Goal: Transaction & Acquisition: Purchase product/service

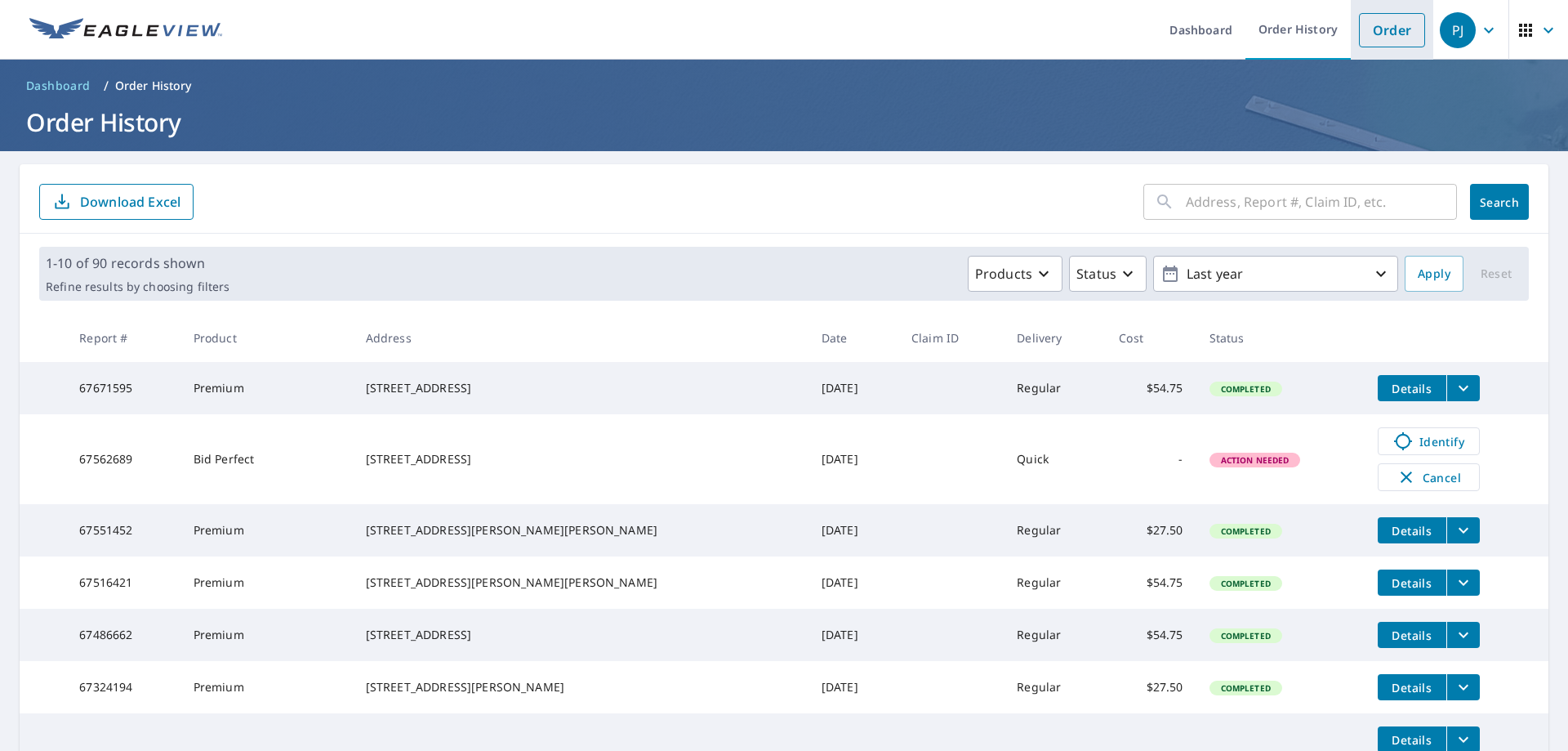
click at [1361, 36] on link "Order" at bounding box center [1392, 31] width 66 height 35
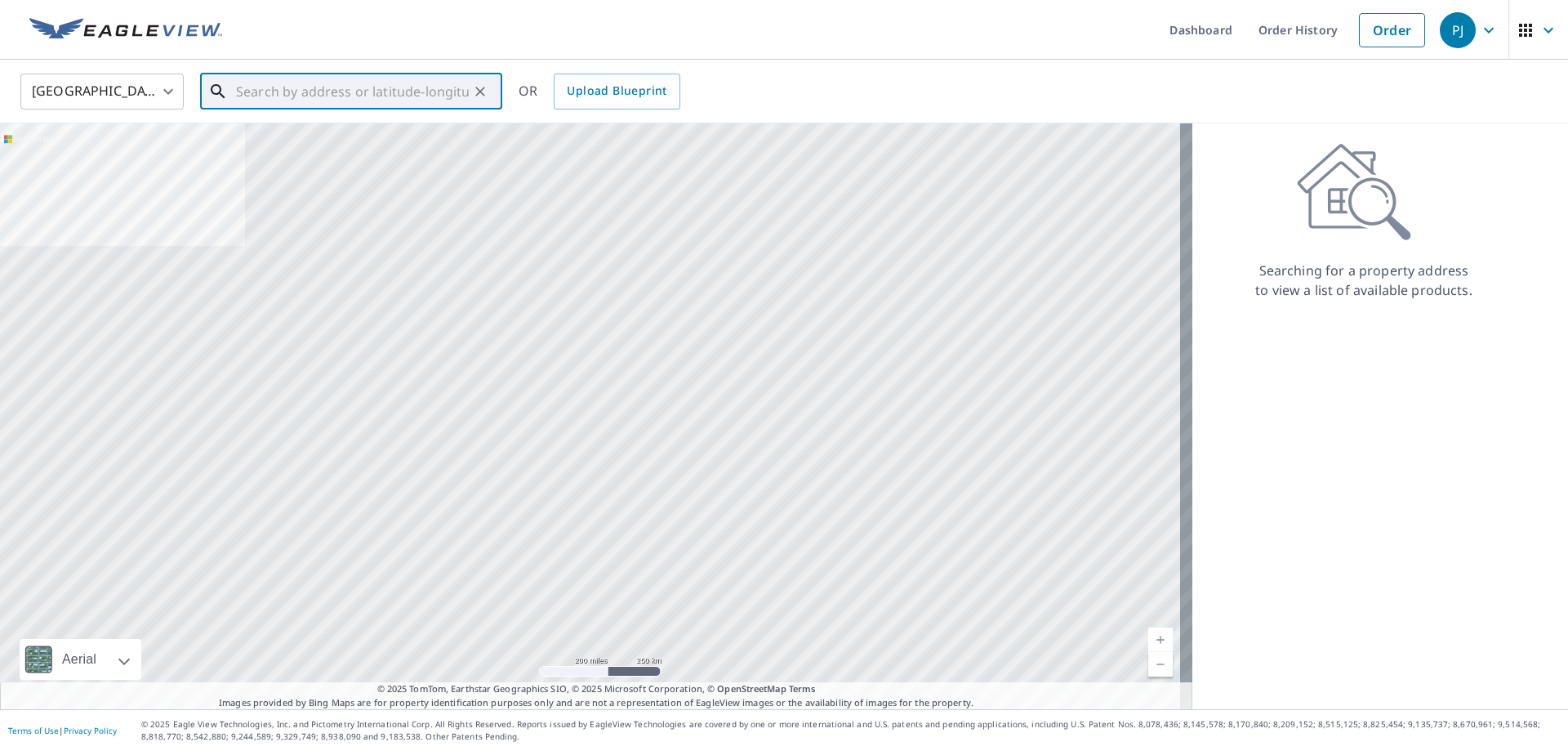
click at [398, 92] on input "text" at bounding box center [352, 91] width 232 height 45
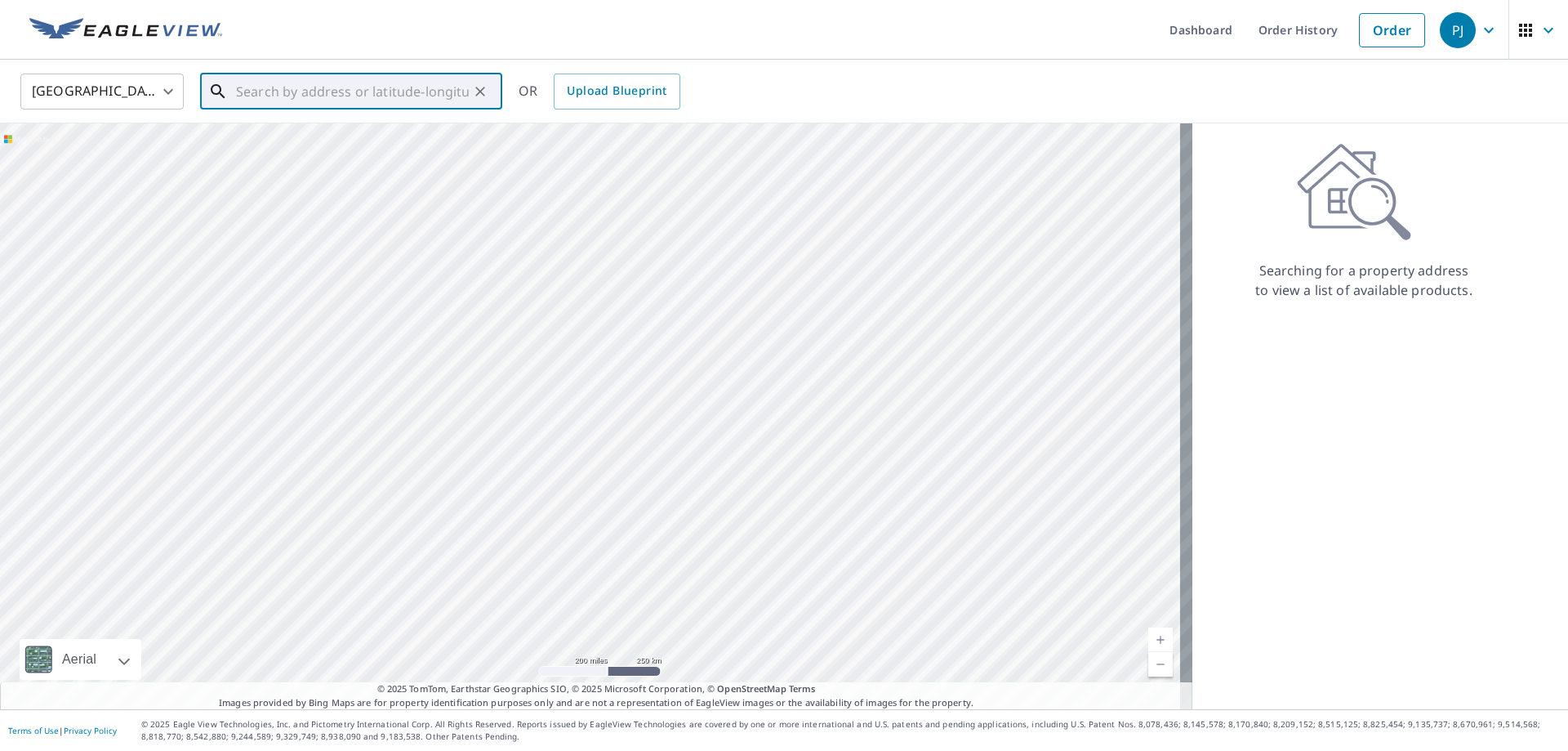
click at [309, 87] on input "text" at bounding box center [352, 91] width 232 height 45
paste input "18 Garren Mountain Lane, Fairview, North Carolina"
click at [302, 132] on span "18 Garren Mountain Ln" at bounding box center [360, 139] width 256 height 19
type input "18 Garren Mountain Ln Fairview, NC 28730"
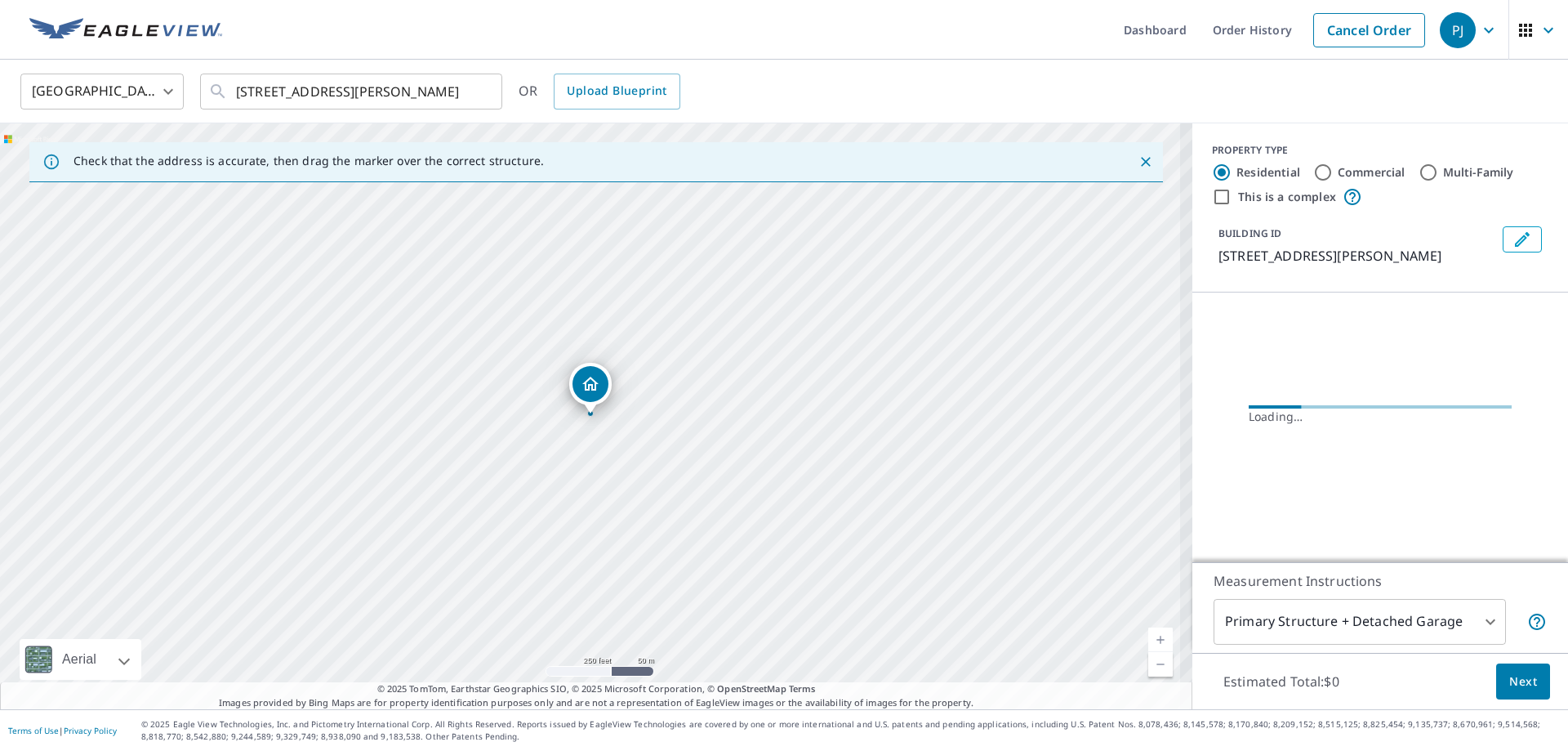
scroll to position [0, 0]
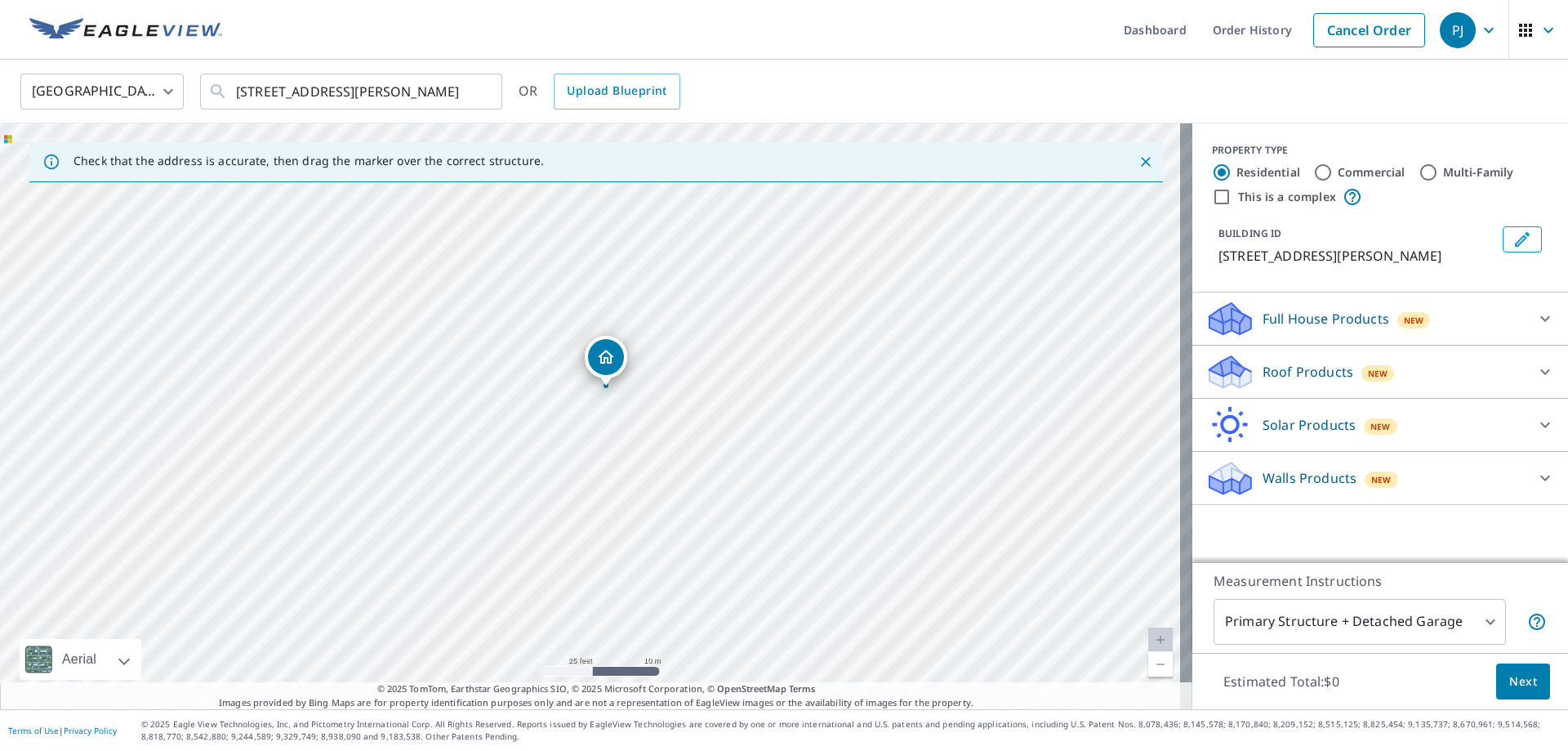
drag, startPoint x: 749, startPoint y: 527, endPoint x: 672, endPoint y: 443, distance: 114.0
click at [672, 443] on div "18 Garren Mountain Ln Fairview, NC 28730" at bounding box center [596, 416] width 1192 height 585
click at [1426, 377] on div "Roof Products New" at bounding box center [1366, 372] width 320 height 39
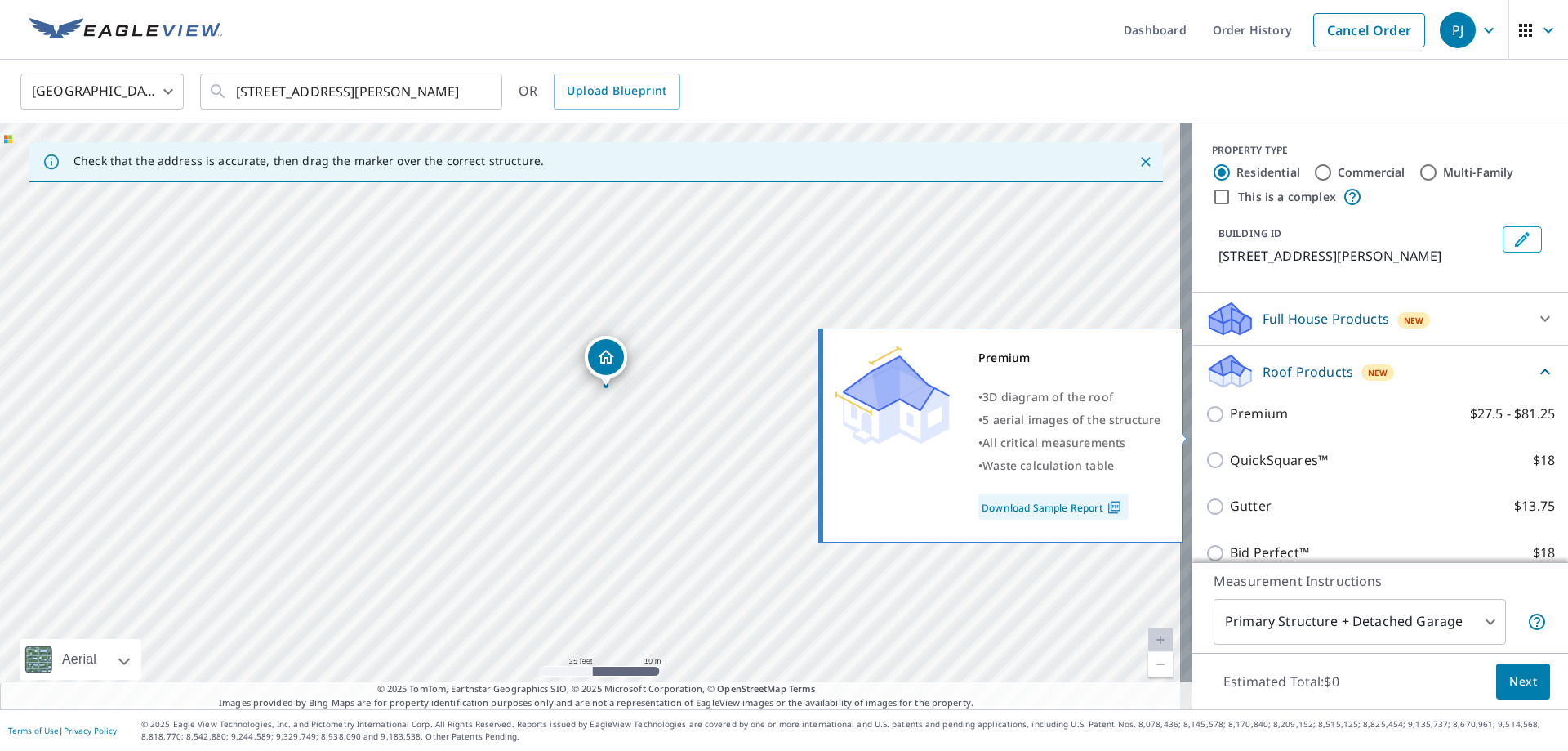
click at [1270, 424] on p "Premium" at bounding box center [1259, 414] width 58 height 20
click at [1230, 424] on input "Premium $27.5 - $81.25" at bounding box center [1217, 414] width 24 height 19
checkbox input "true"
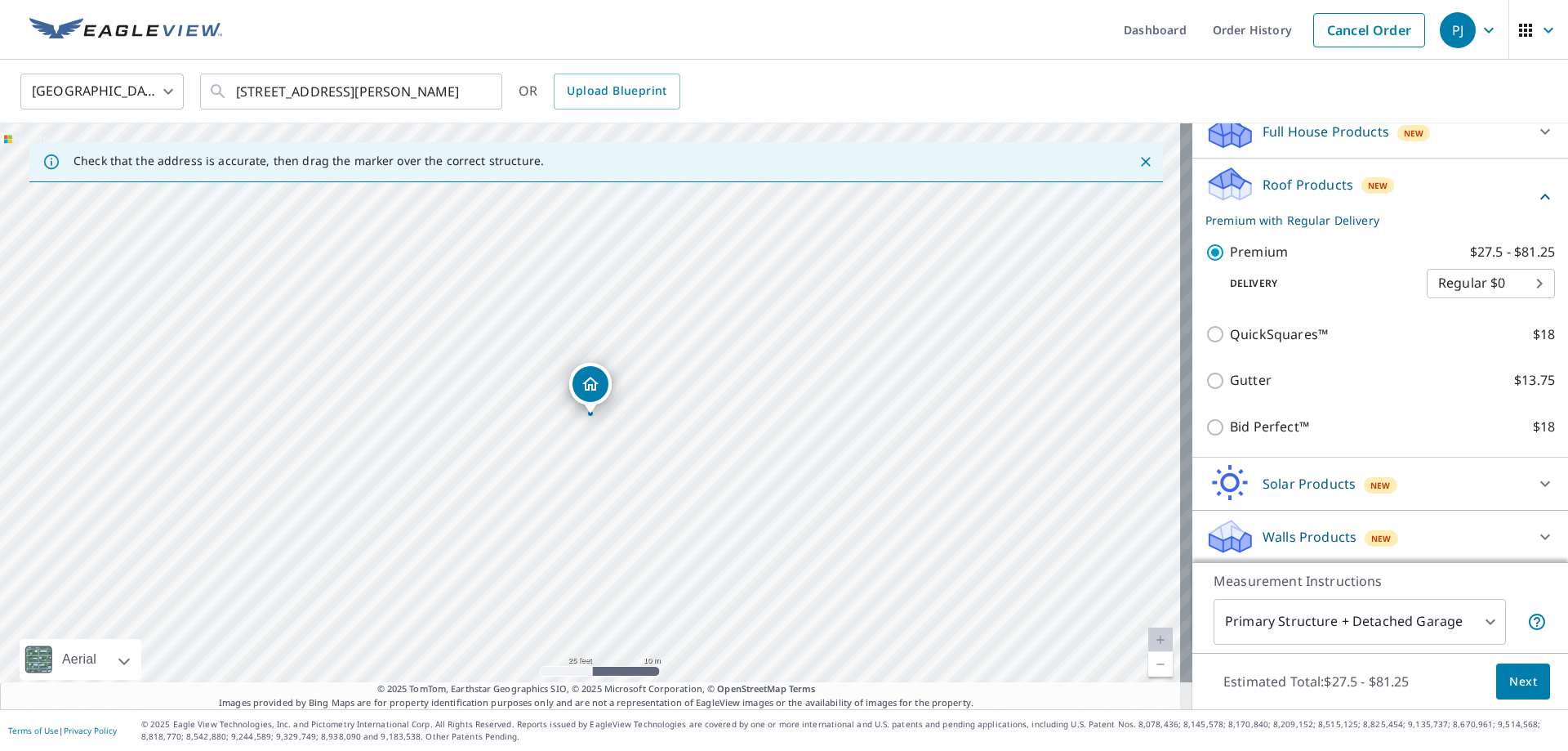
scroll to position [208, 0]
click at [1509, 678] on span "Next" at bounding box center [1523, 681] width 28 height 20
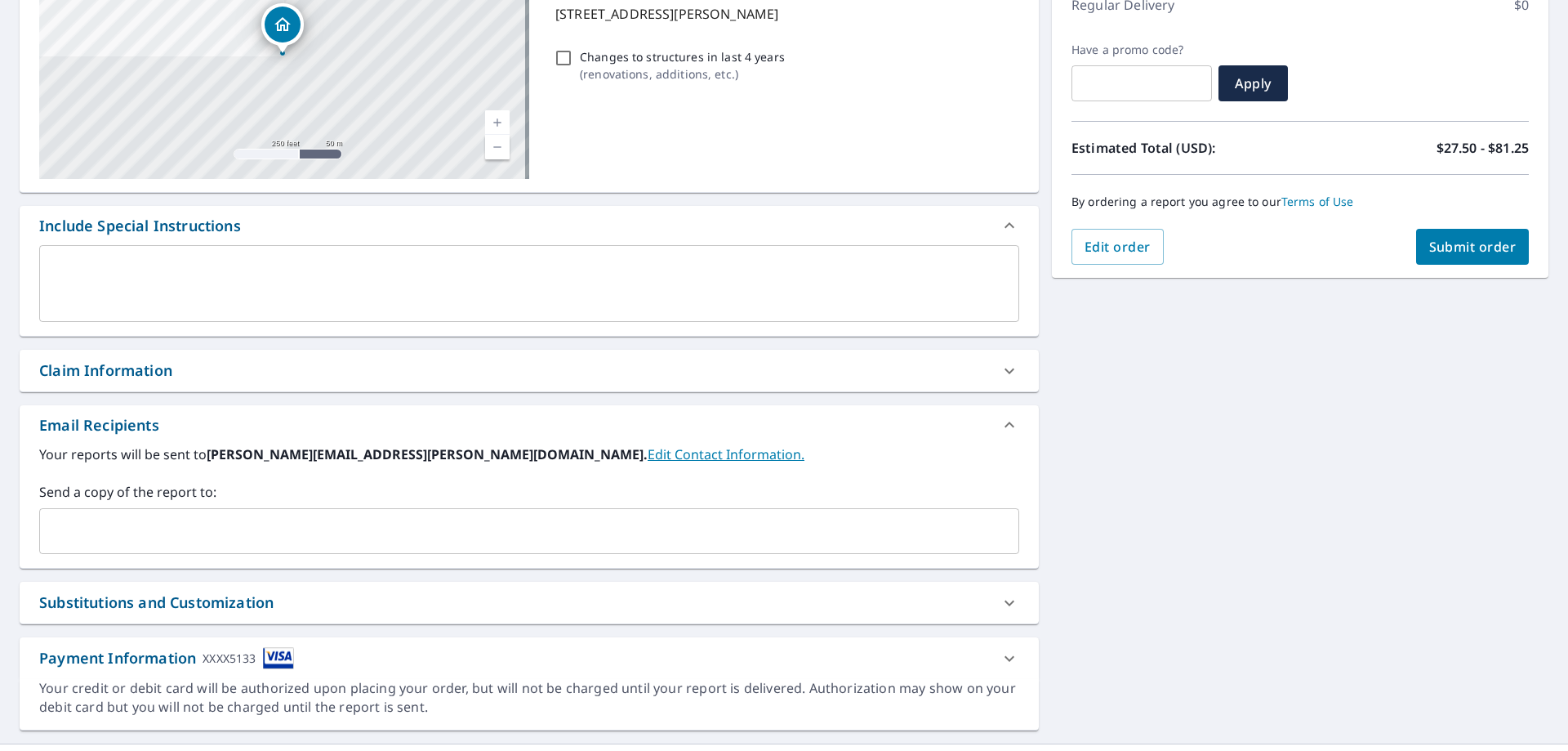
scroll to position [245, 0]
click at [200, 533] on input "text" at bounding box center [517, 529] width 941 height 31
click at [110, 509] on div "​" at bounding box center [529, 528] width 980 height 45
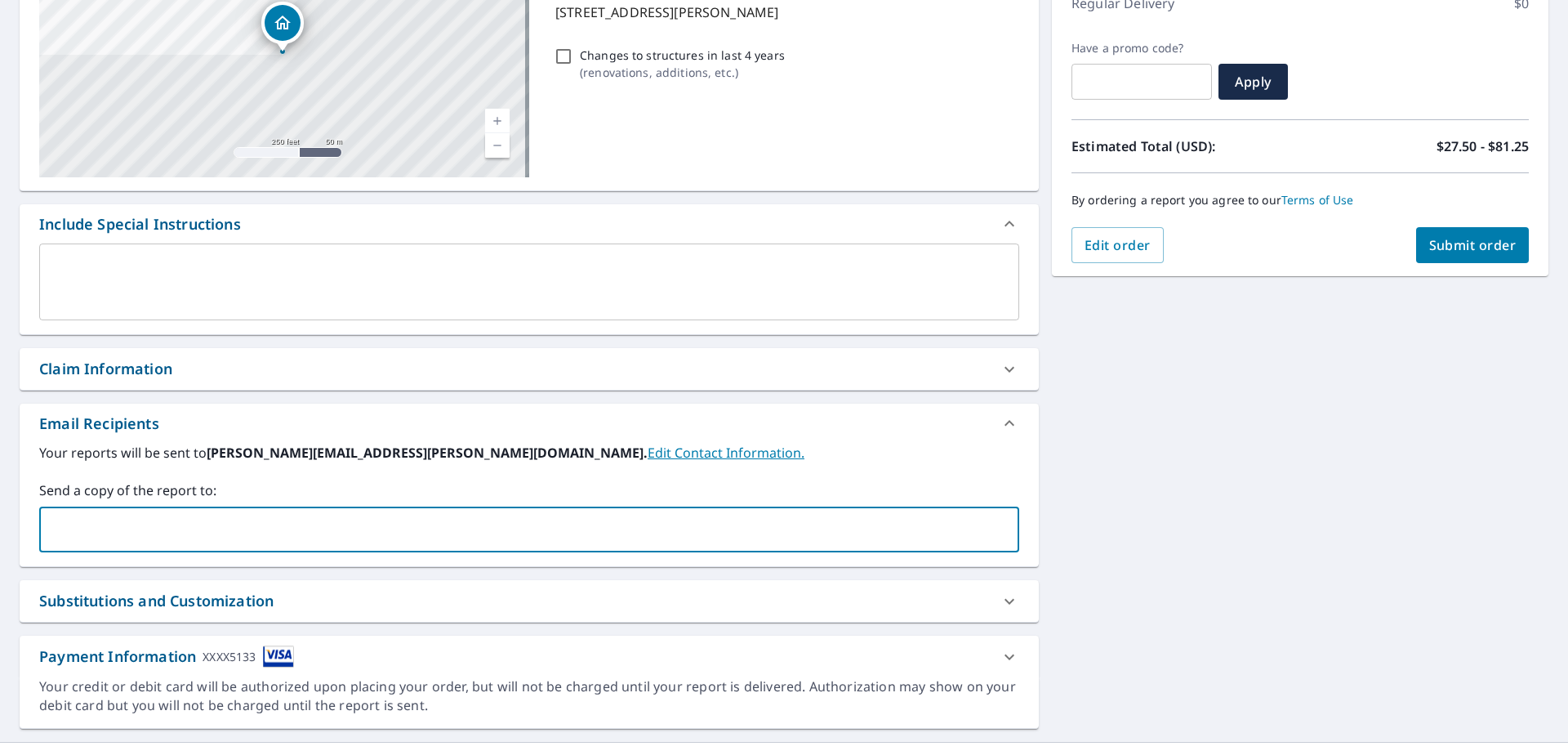
paste input "18 Garren Mountain Lane, Fairview, North Carolina 28730"
type input "18 Garren Mountain Lane, Fairview, North Carolina 28730"
click at [138, 533] on input "text" at bounding box center [517, 529] width 941 height 31
type input "nikki.ward@dswhomes.com"
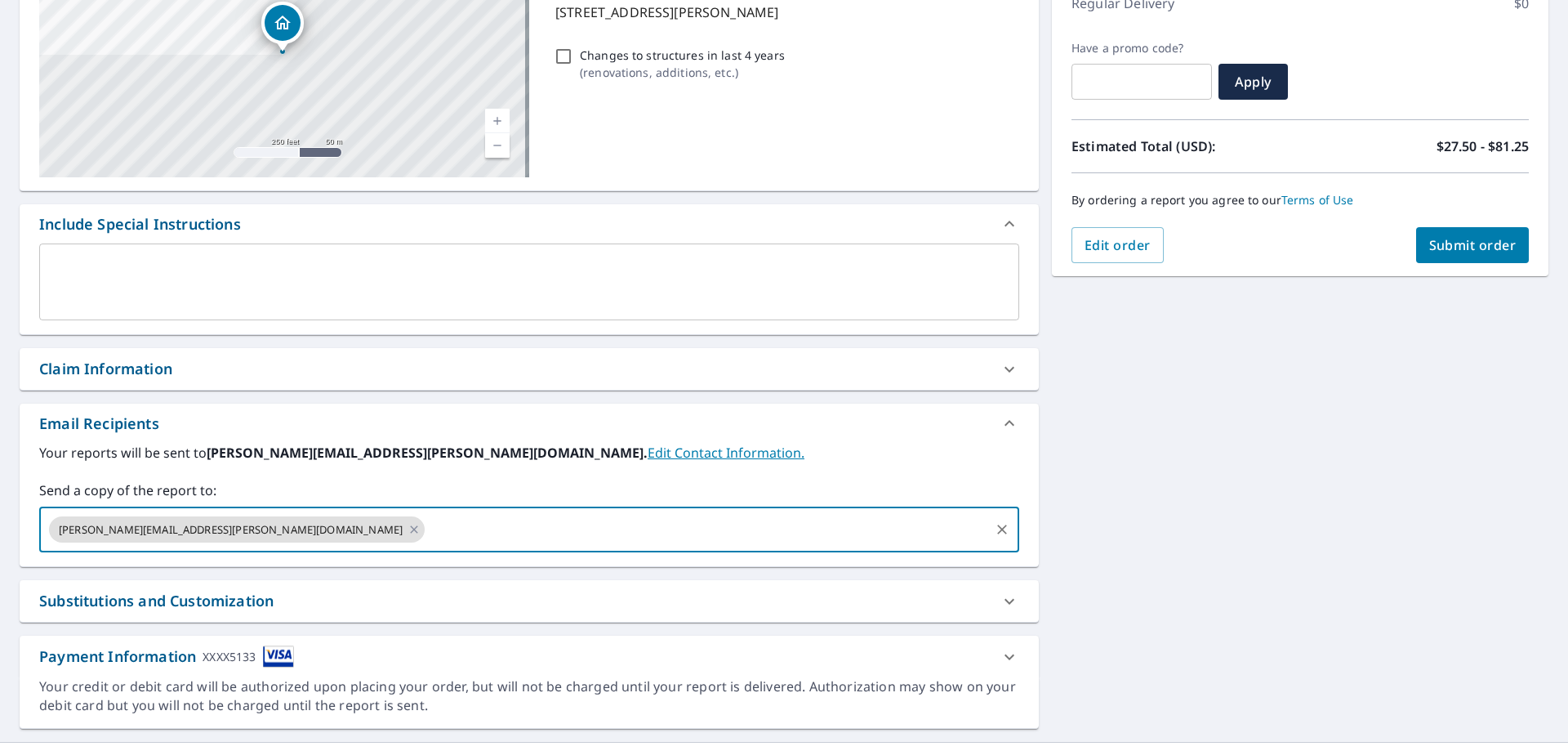
click at [427, 520] on input "text" at bounding box center [706, 529] width 560 height 31
type input "eddie.ward@dswhomes.com"
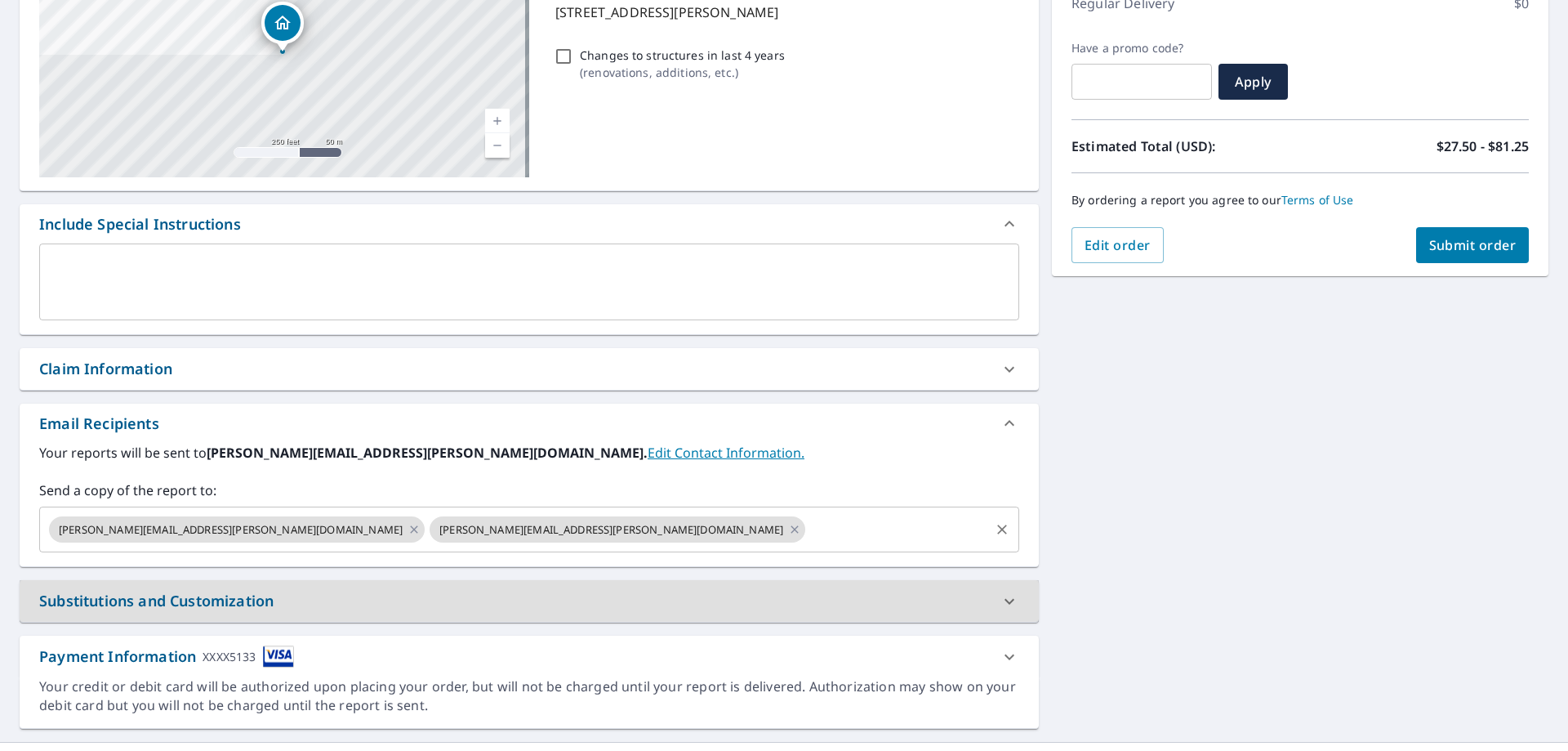
click at [434, 511] on div "nikki.ward@dswhomes.com eddie.ward@dswhomes.com ​" at bounding box center [529, 528] width 980 height 45
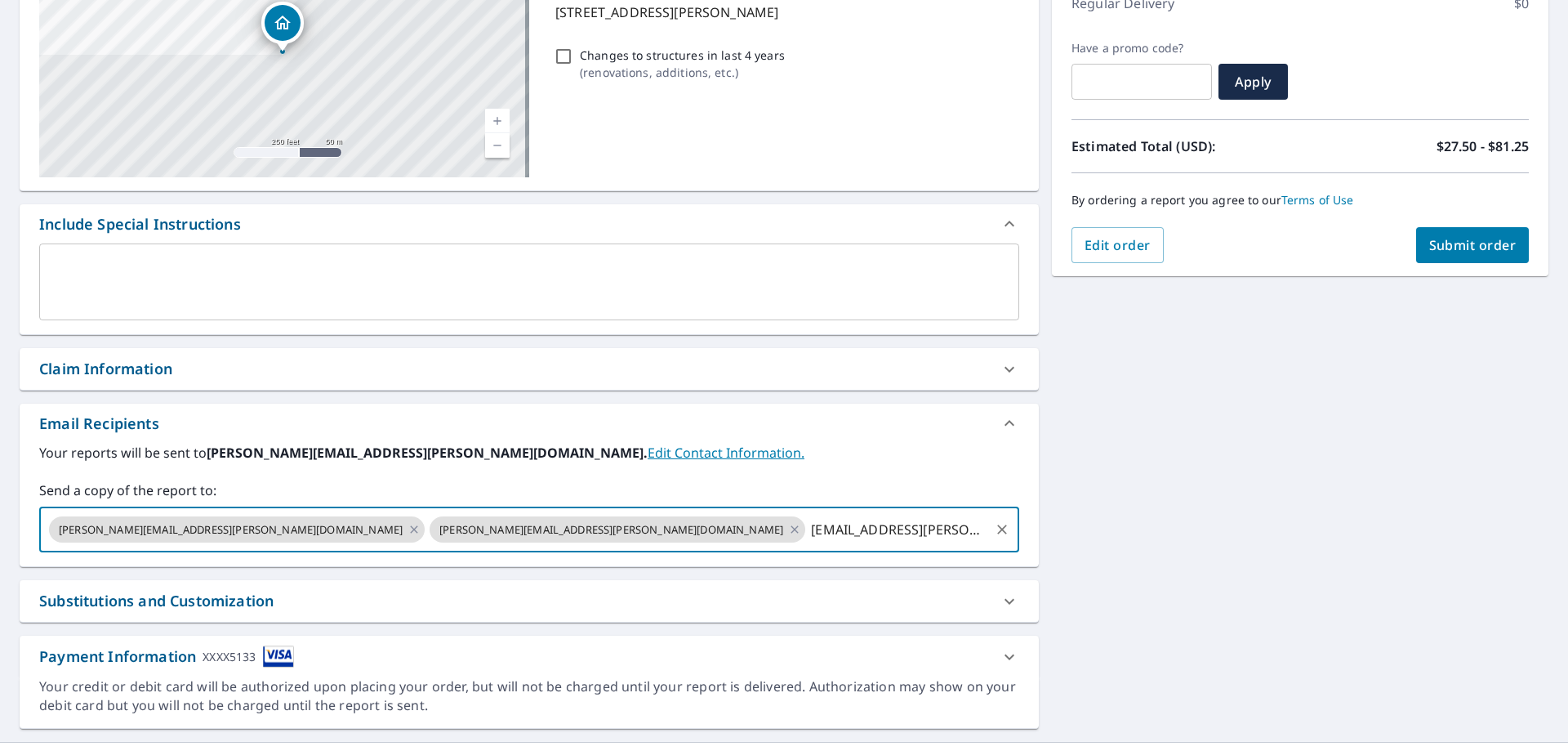
type input "devon.littlefield@dswhomes.com"
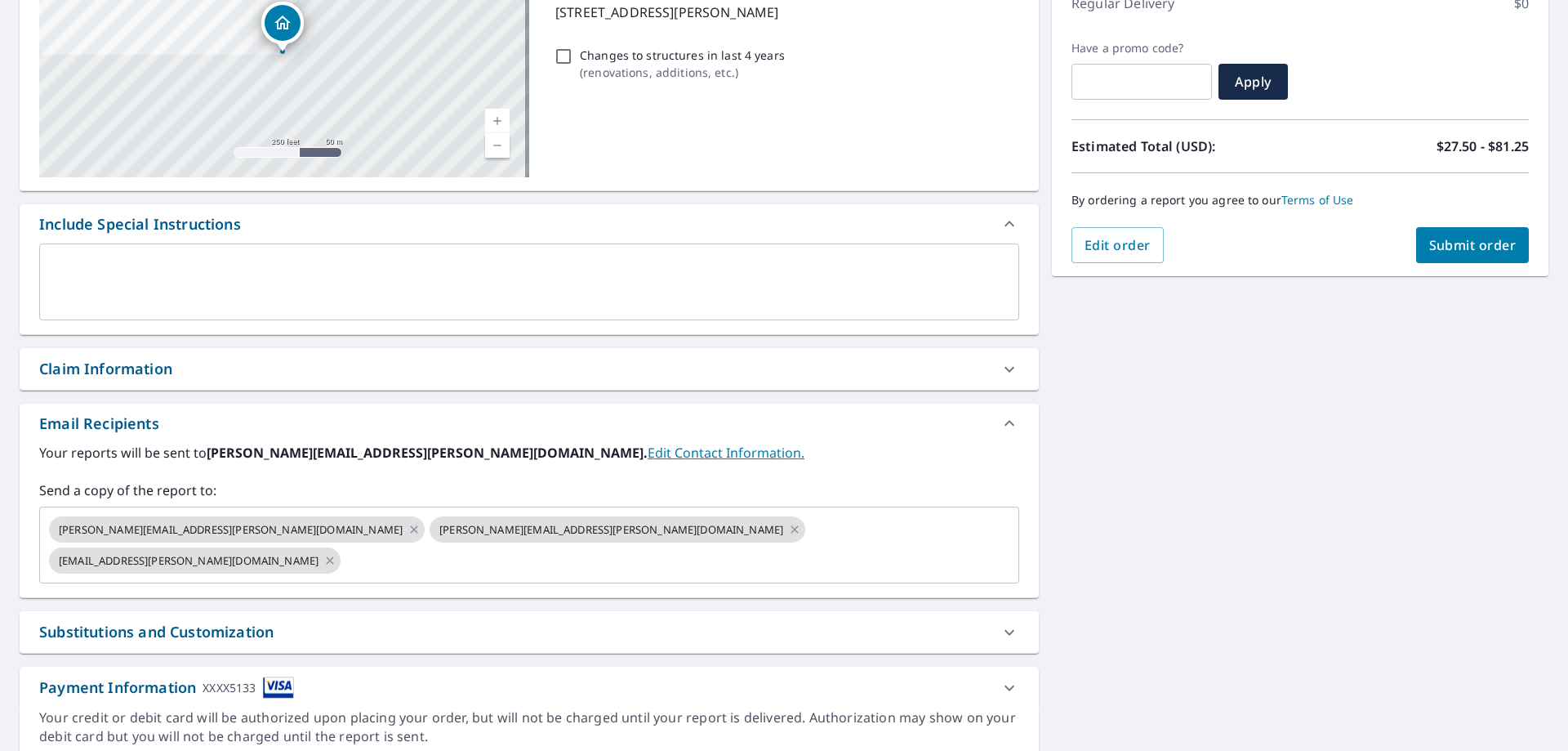
click at [1094, 499] on div "18 Garren Mountain Ln Fairview, NC 28730 Aerial Road A standard road map Aerial…" at bounding box center [784, 339] width 1568 height 867
click at [1002, 612] on div at bounding box center [1009, 631] width 40 height 40
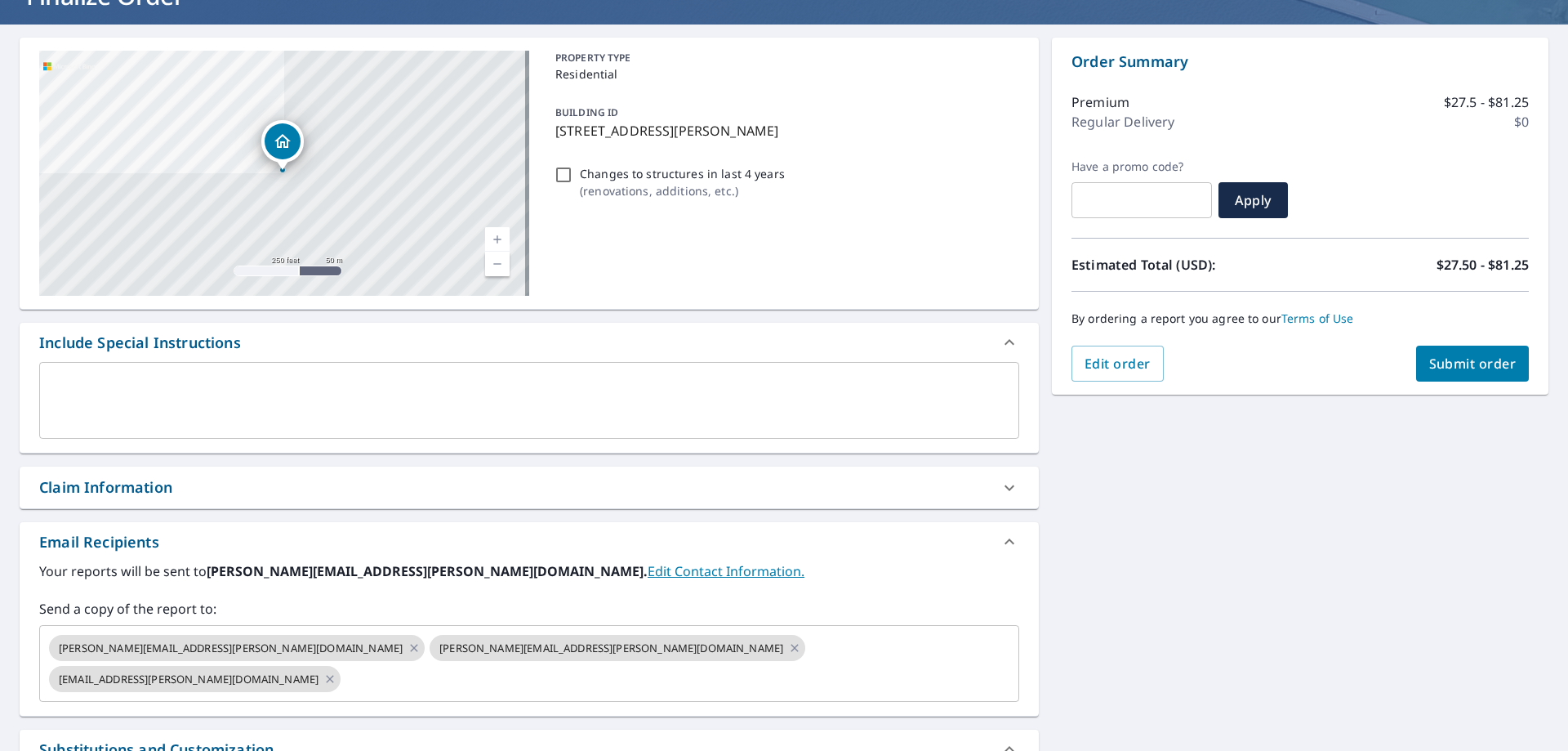
scroll to position [123, 0]
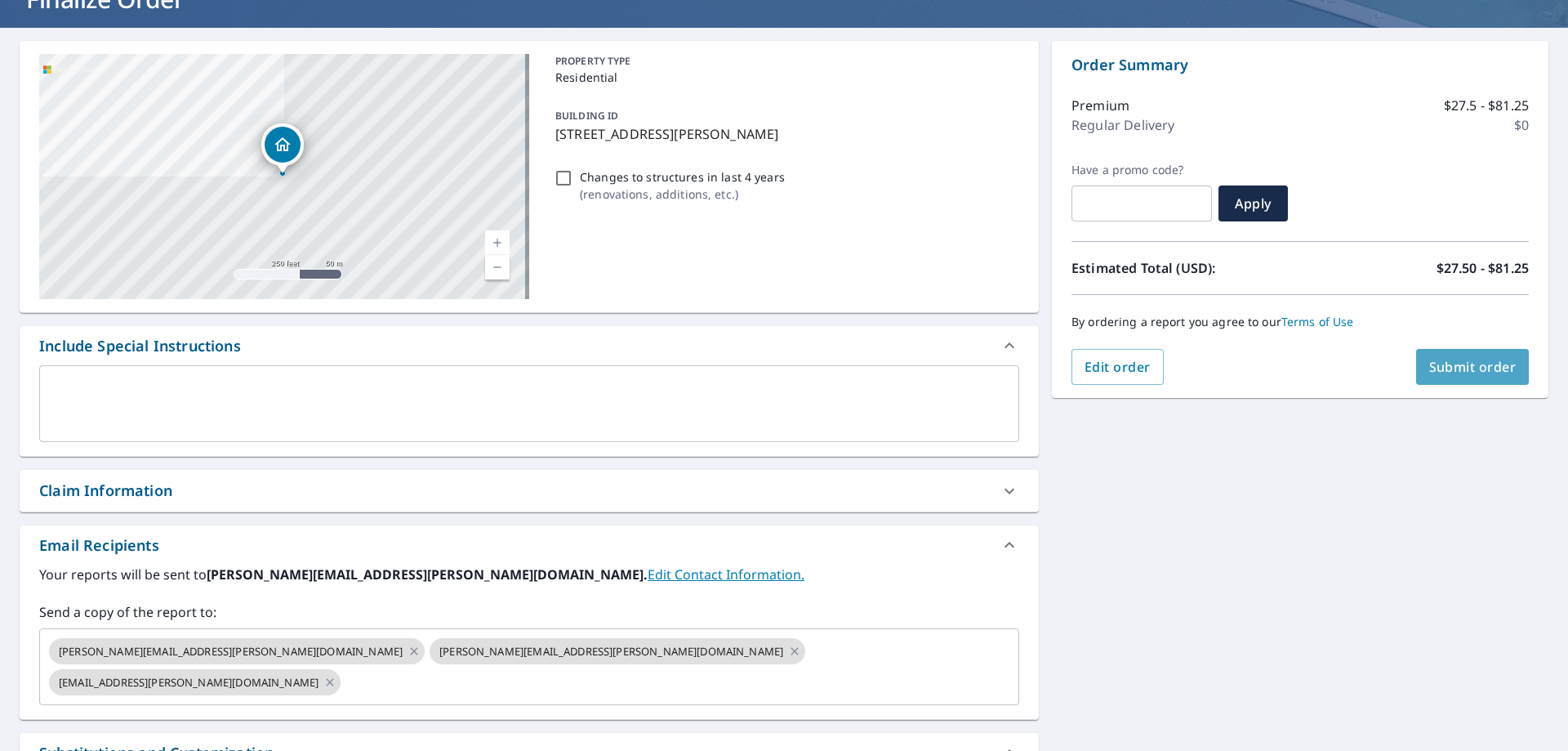
click at [1442, 363] on span "Submit order" at bounding box center [1473, 366] width 88 height 18
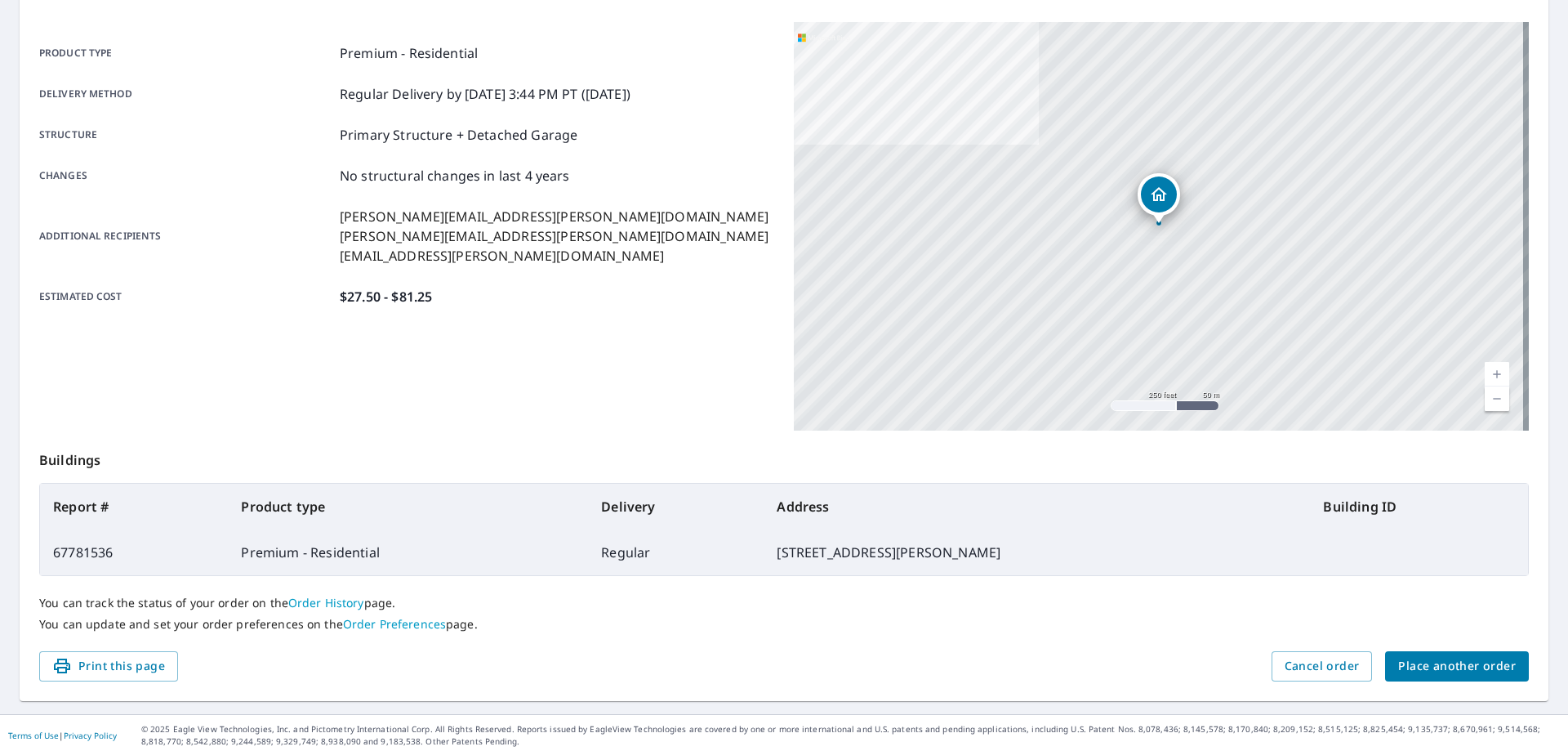
scroll to position [211, 0]
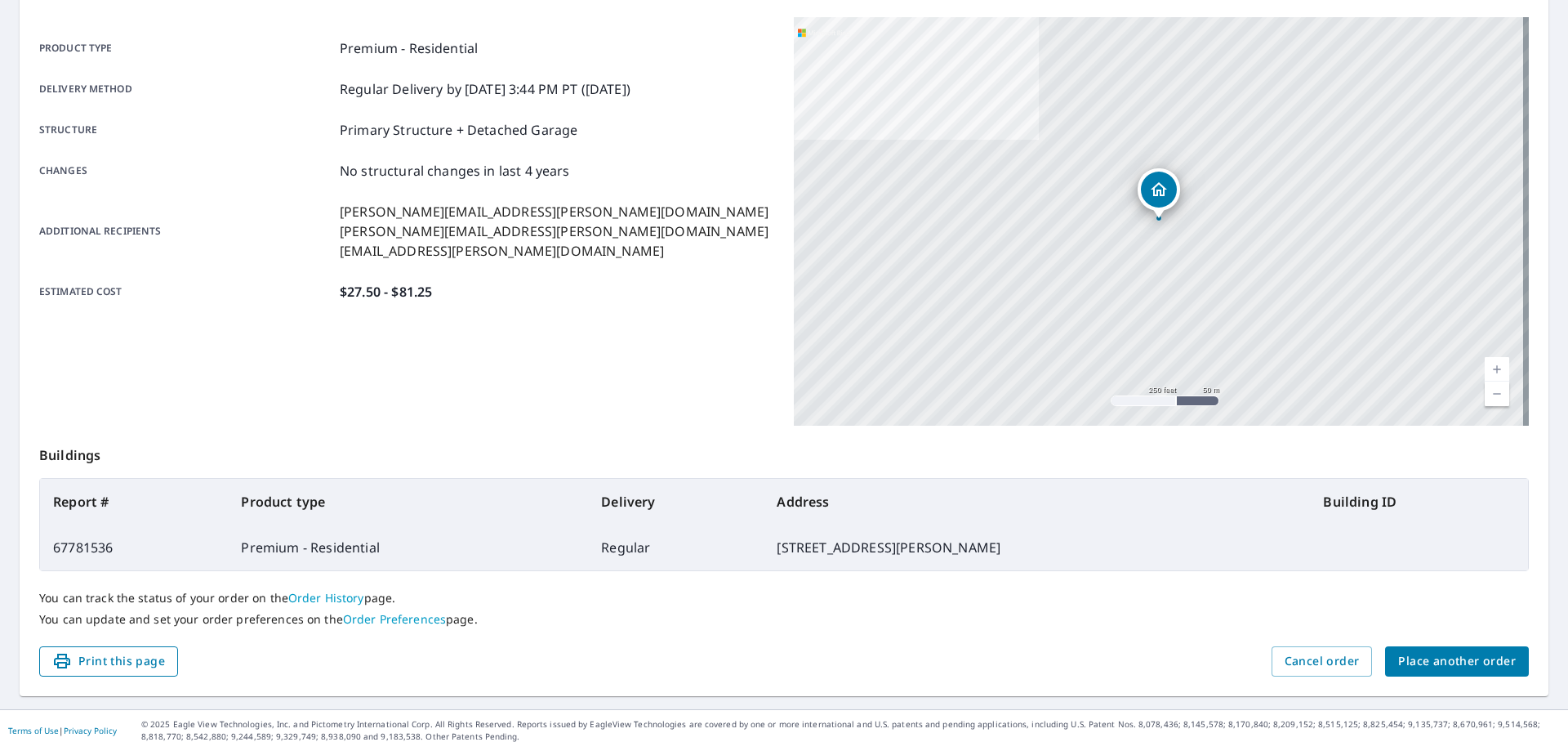
click at [147, 661] on span "Print this page" at bounding box center [108, 660] width 113 height 20
click at [135, 653] on span "Print this page" at bounding box center [108, 660] width 113 height 20
click at [1489, 662] on span "Place another order" at bounding box center [1457, 660] width 118 height 20
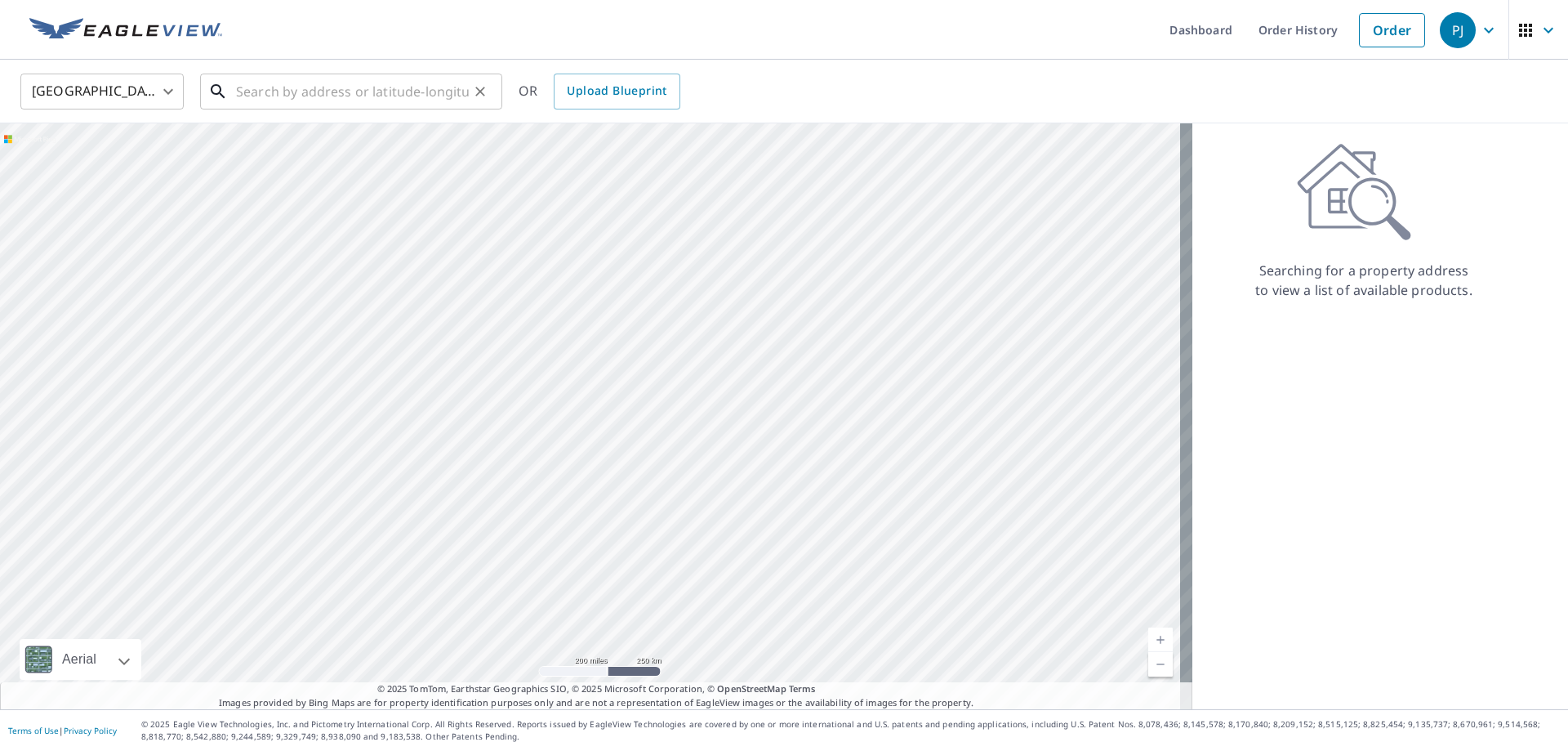
click at [278, 89] on input "text" at bounding box center [352, 91] width 232 height 45
paste input "94 Spinet St, Asheville, North Carolina 28806"
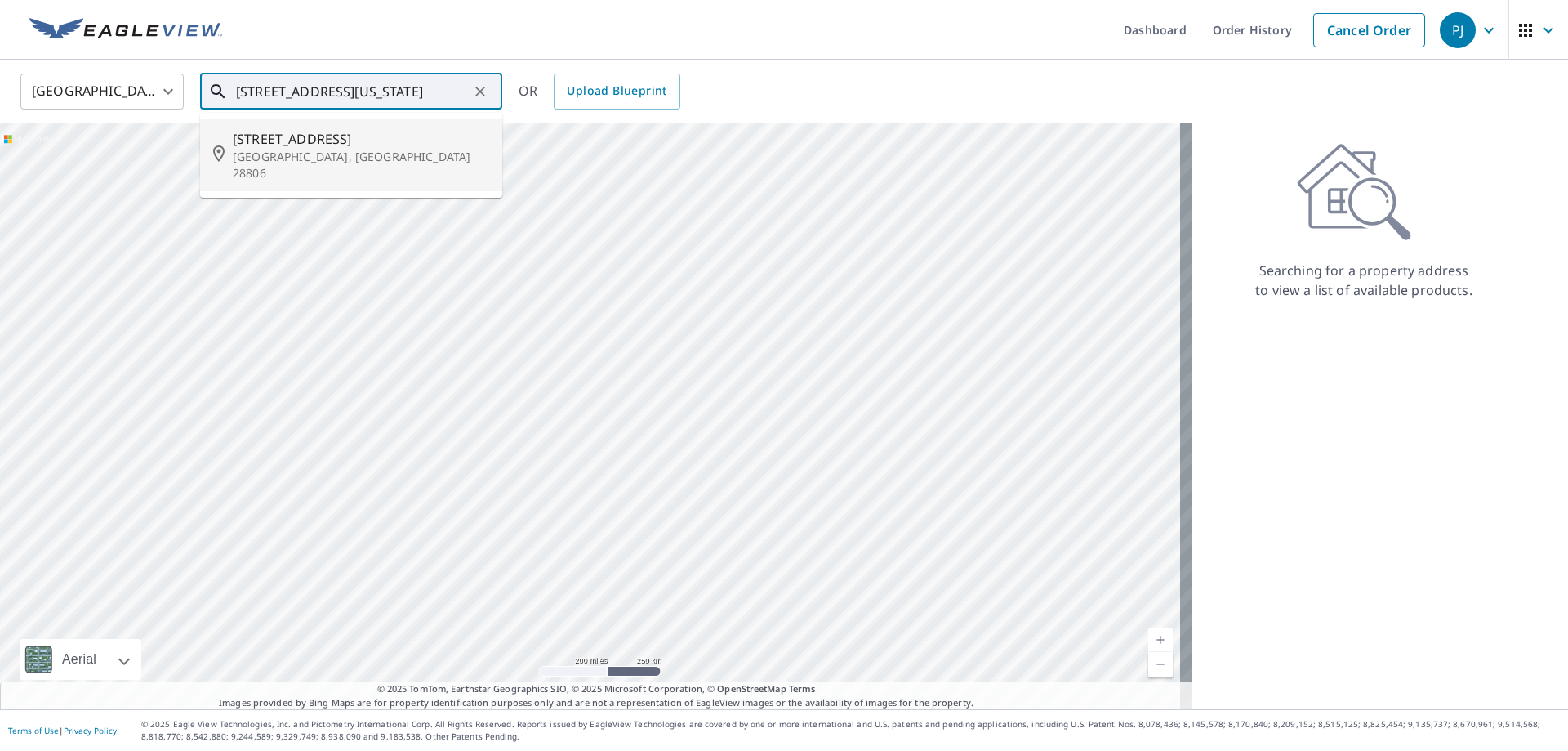
click at [336, 144] on span "94 Spinet St" at bounding box center [360, 139] width 256 height 19
type input "94 Spinet St Asheville, NC 28806"
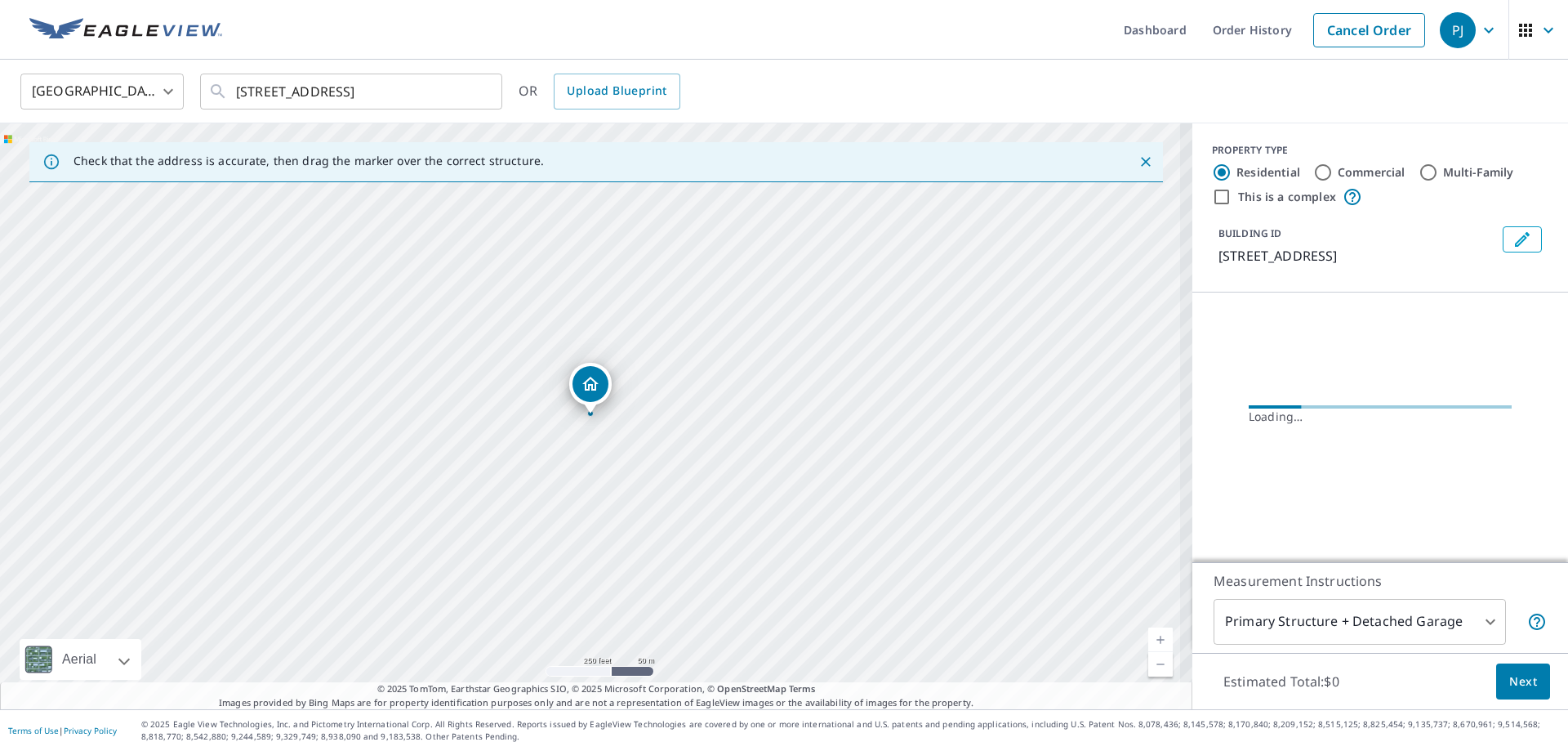
scroll to position [0, 0]
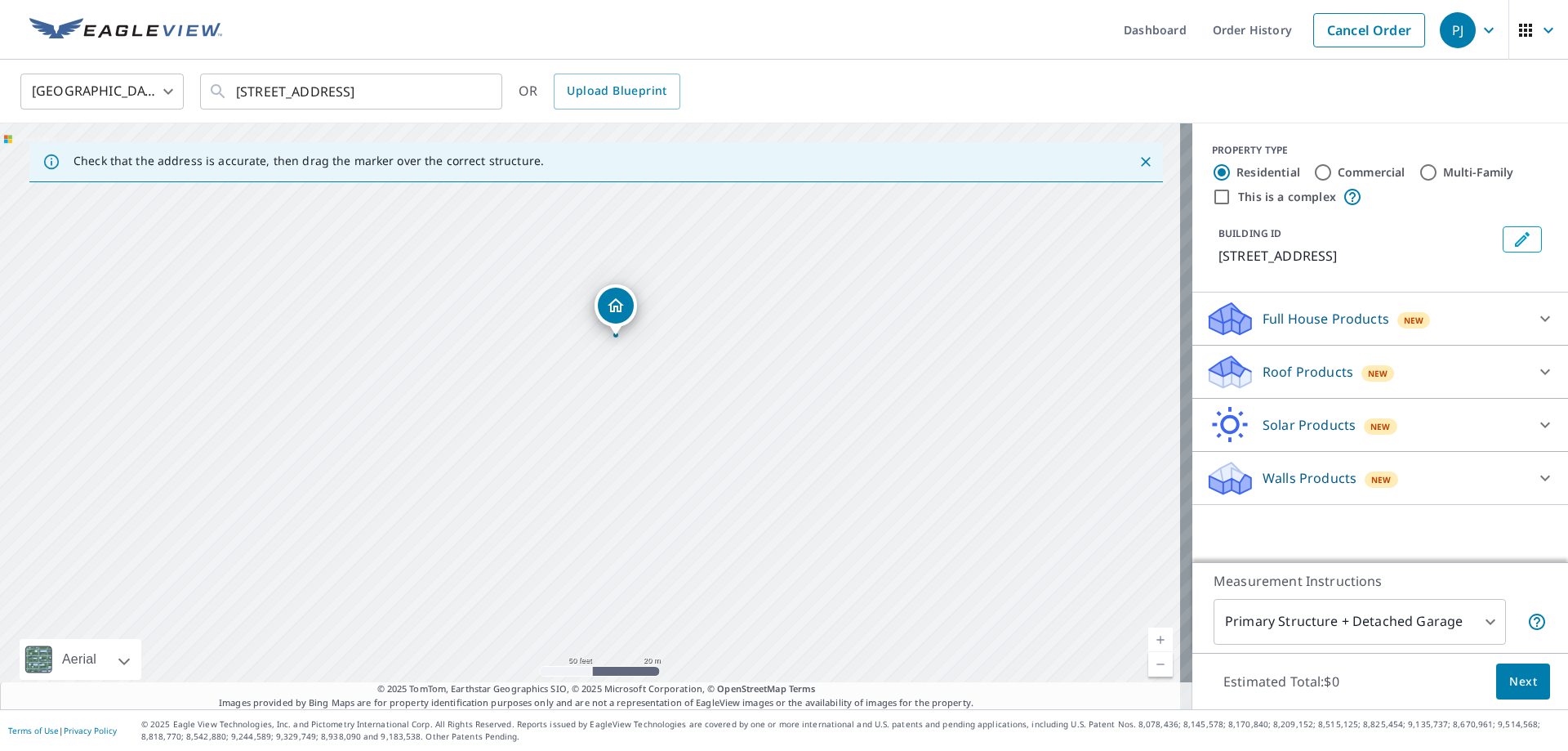
drag, startPoint x: 593, startPoint y: 338, endPoint x: 591, endPoint y: 365, distance: 27.1
click at [591, 365] on div "94 Spinet St Asheville, NC 28806" at bounding box center [596, 416] width 1192 height 585
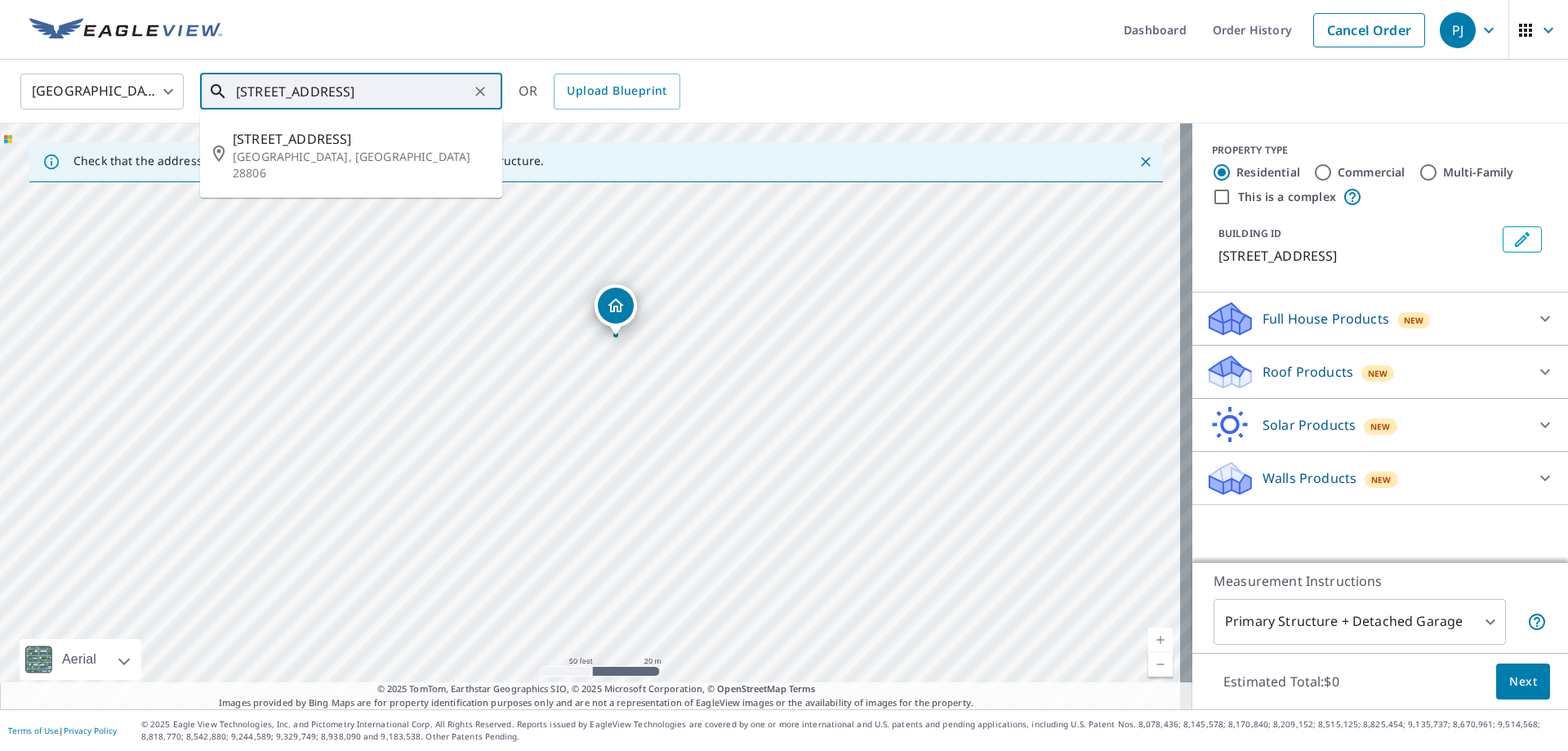
click at [447, 89] on input "94 Spinet St Asheville, NC 28806" at bounding box center [352, 91] width 232 height 45
click at [360, 148] on p "Asheville, NC 28806" at bounding box center [360, 165] width 256 height 33
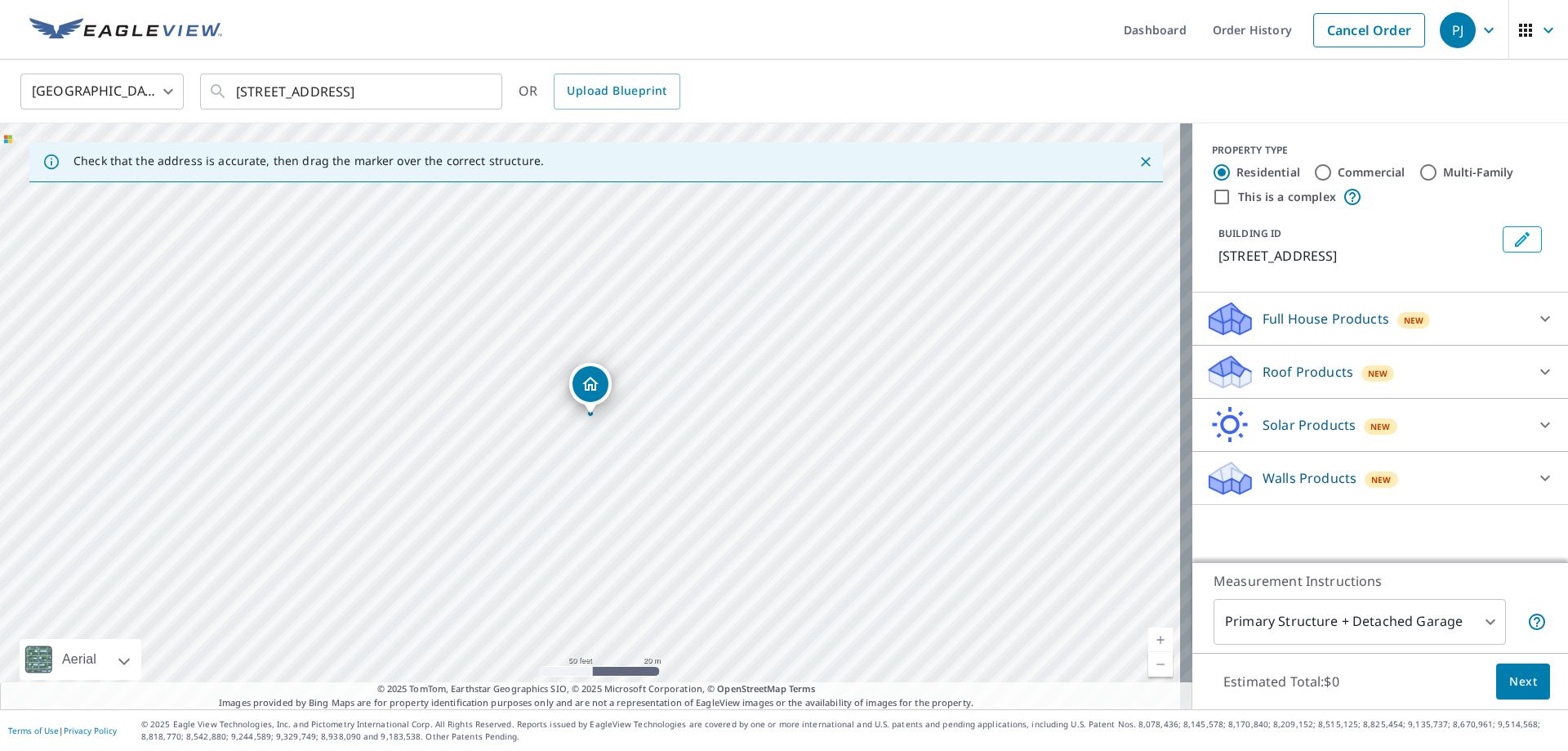
click at [1368, 371] on span "New" at bounding box center [1377, 373] width 20 height 13
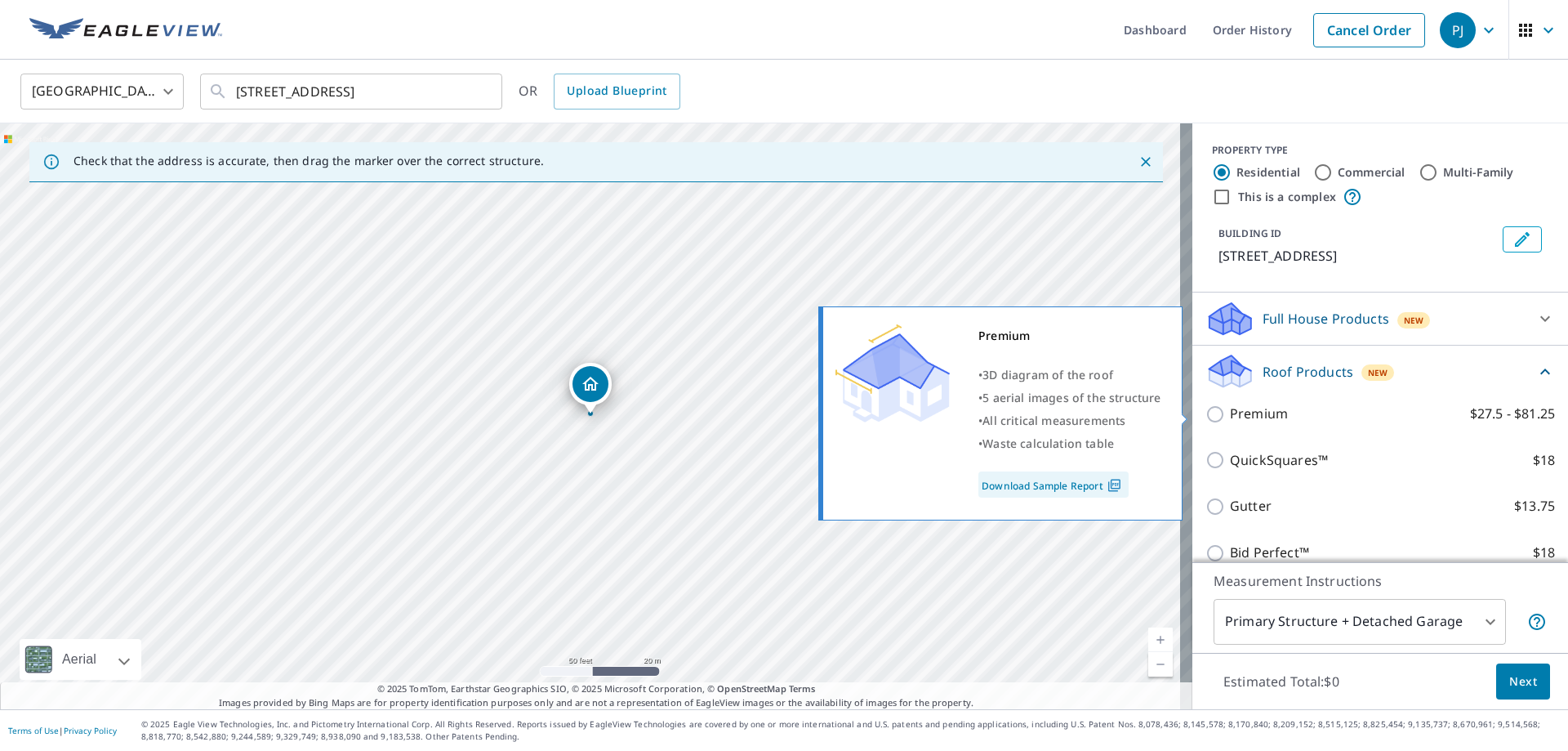
click at [1285, 411] on label "Premium $27.5 - $81.25" at bounding box center [1392, 414] width 325 height 20
click at [1230, 411] on input "Premium $27.5 - $81.25" at bounding box center [1217, 414] width 24 height 19
checkbox input "true"
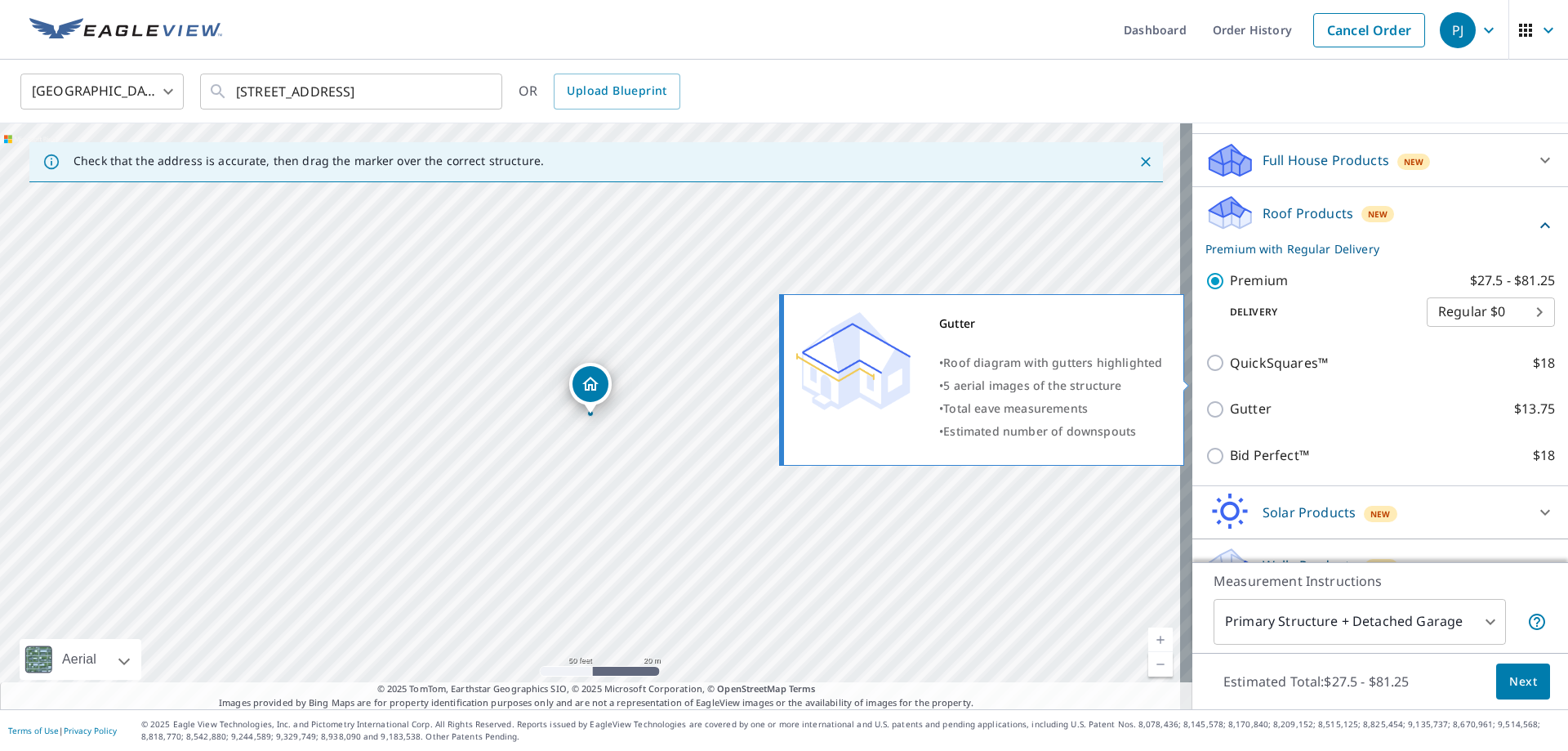
scroll to position [189, 0]
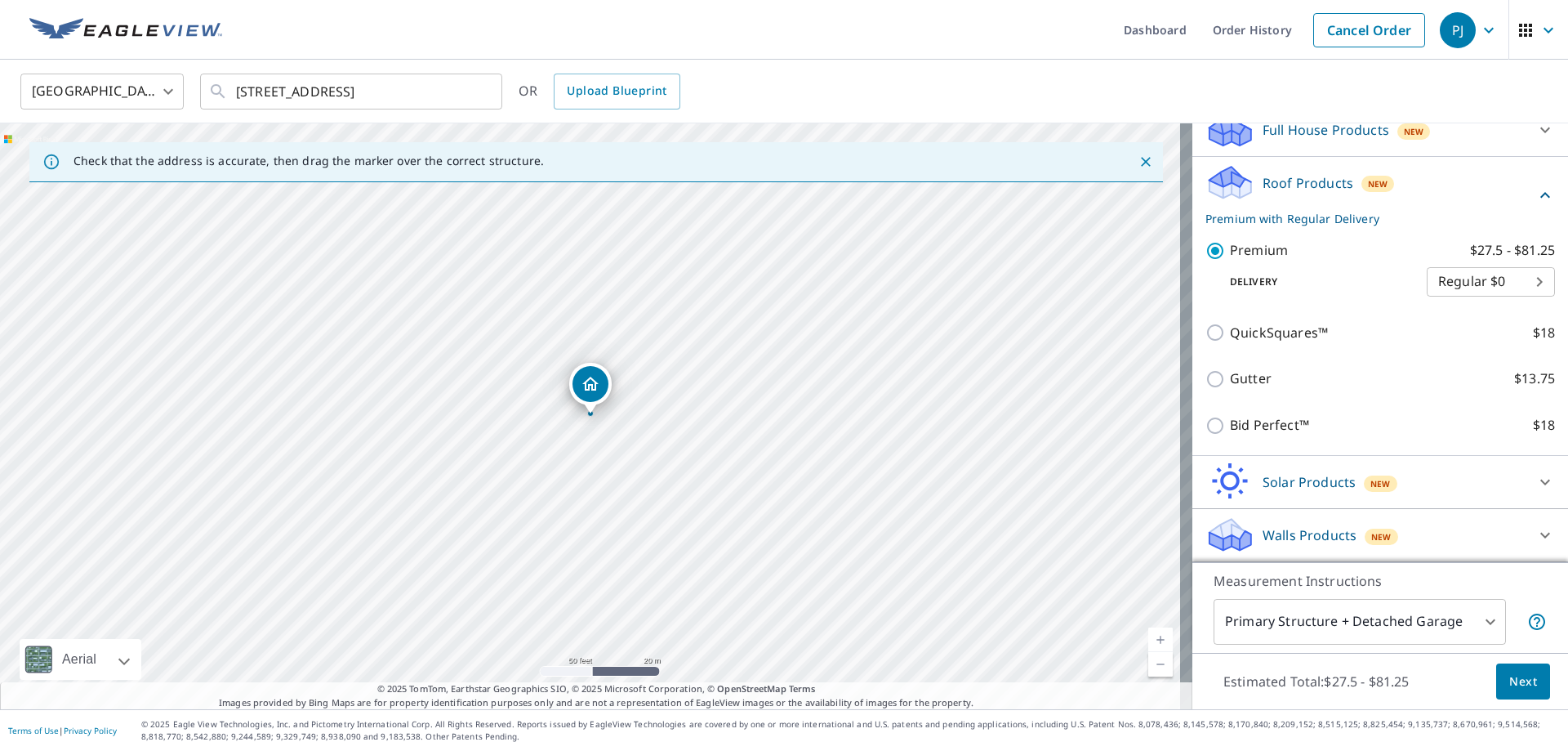
click at [1509, 677] on span "Next" at bounding box center [1523, 681] width 28 height 20
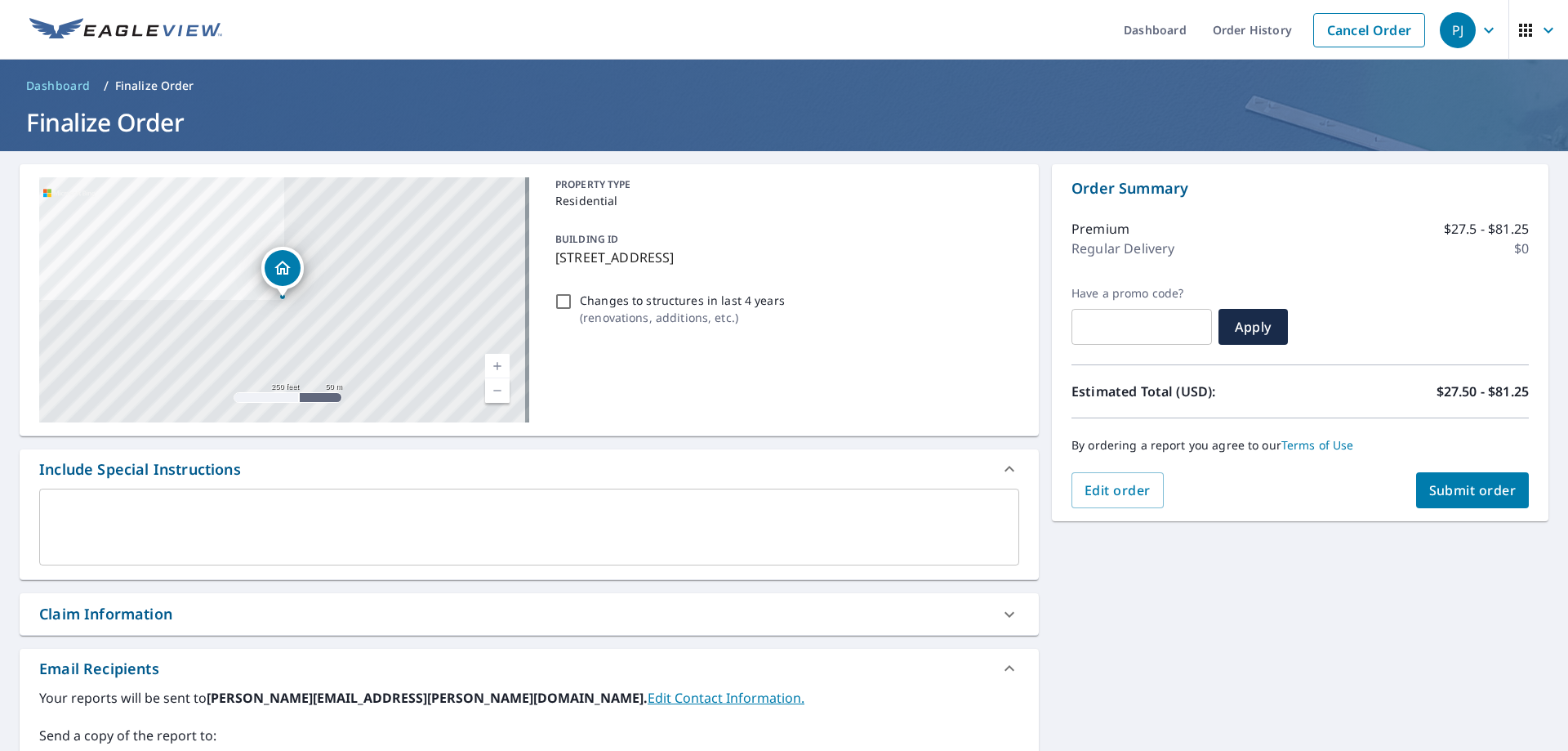
click at [261, 531] on textarea at bounding box center [529, 527] width 957 height 46
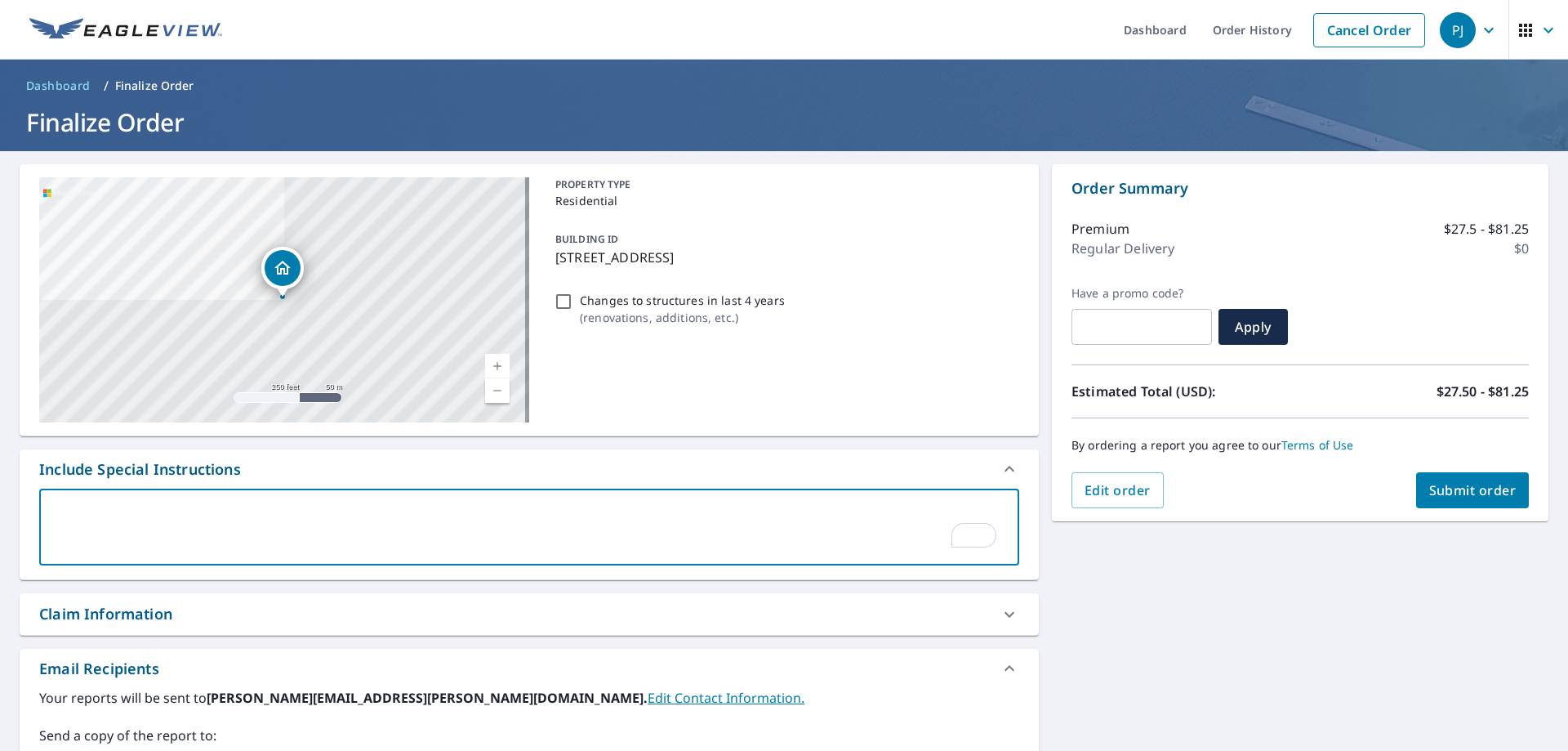
type textarea "n"
type textarea "x"
type textarea "ni"
type textarea "x"
type textarea "nik"
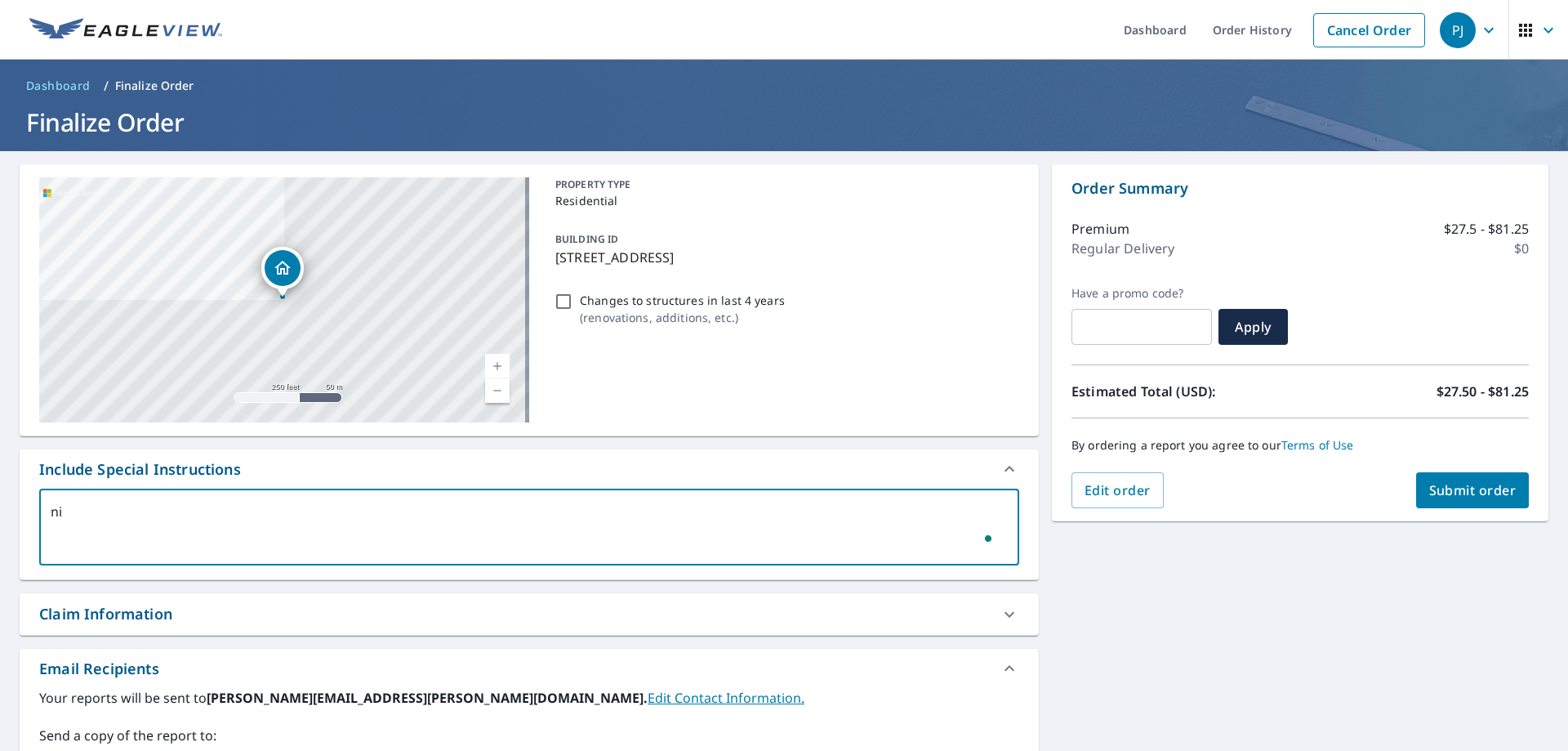
type textarea "x"
type textarea "nikk"
type textarea "x"
type textarea "nikki"
type textarea "x"
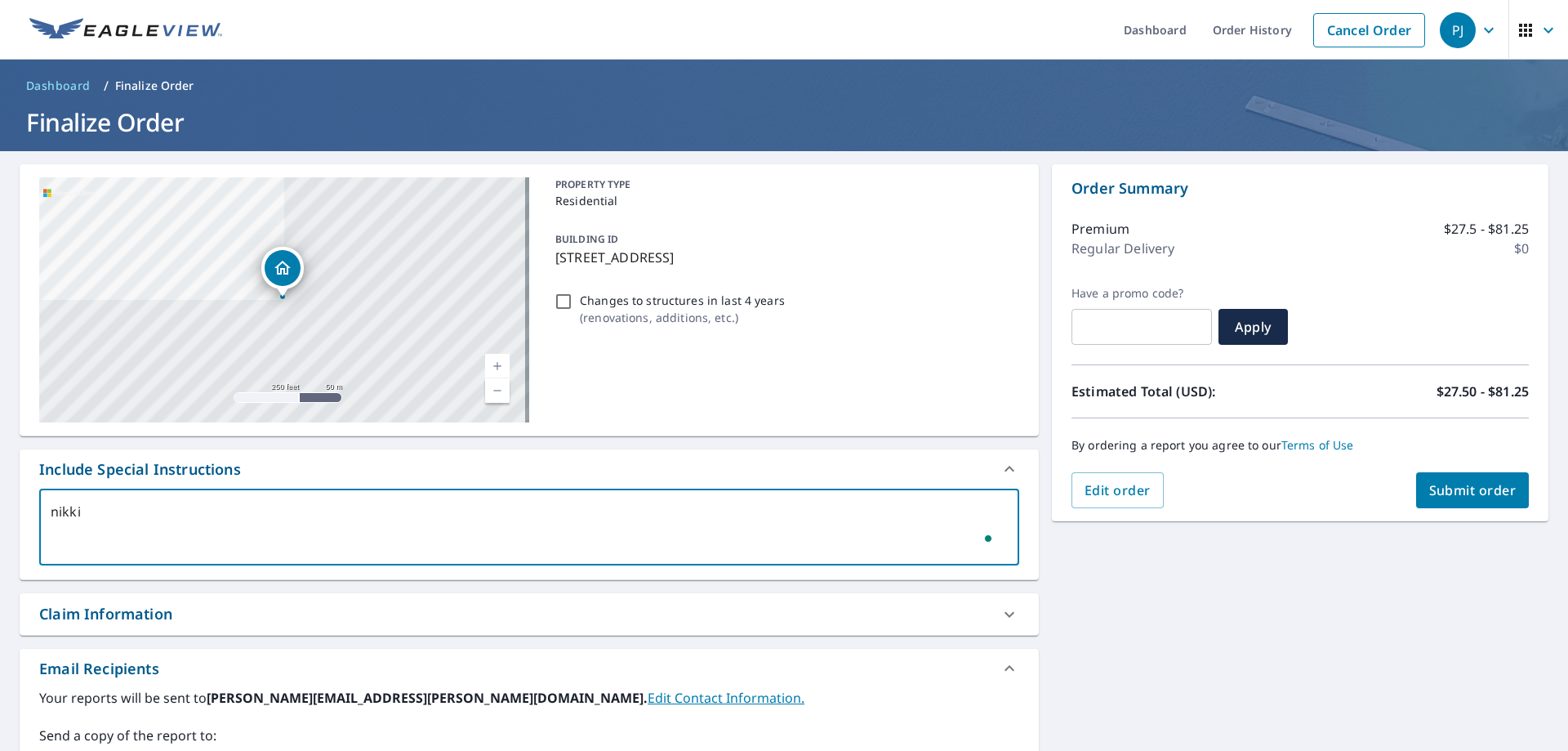
type textarea "nikk"
type textarea "x"
type textarea "nik"
type textarea "x"
type textarea "ni"
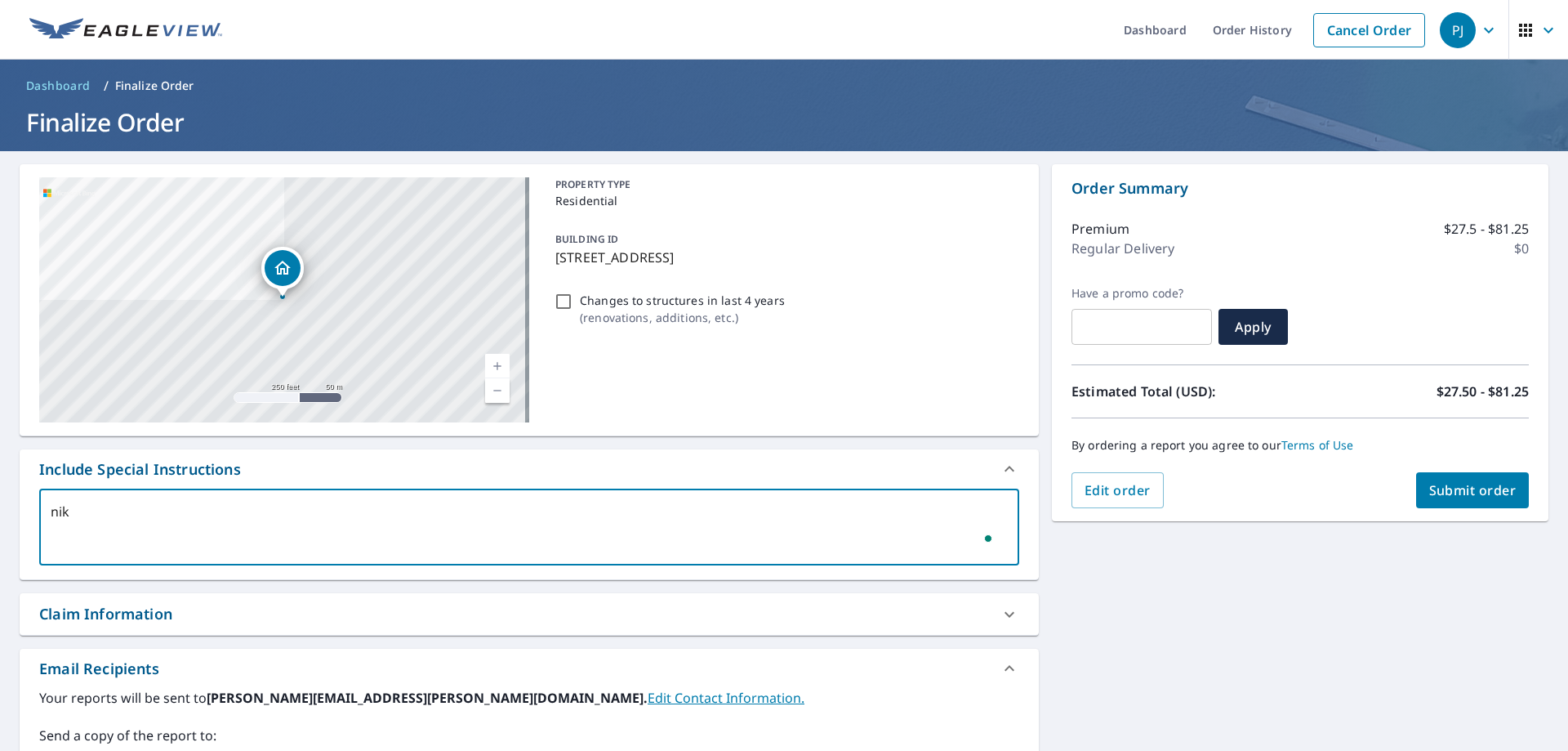
type textarea "x"
type textarea "n"
type textarea "x"
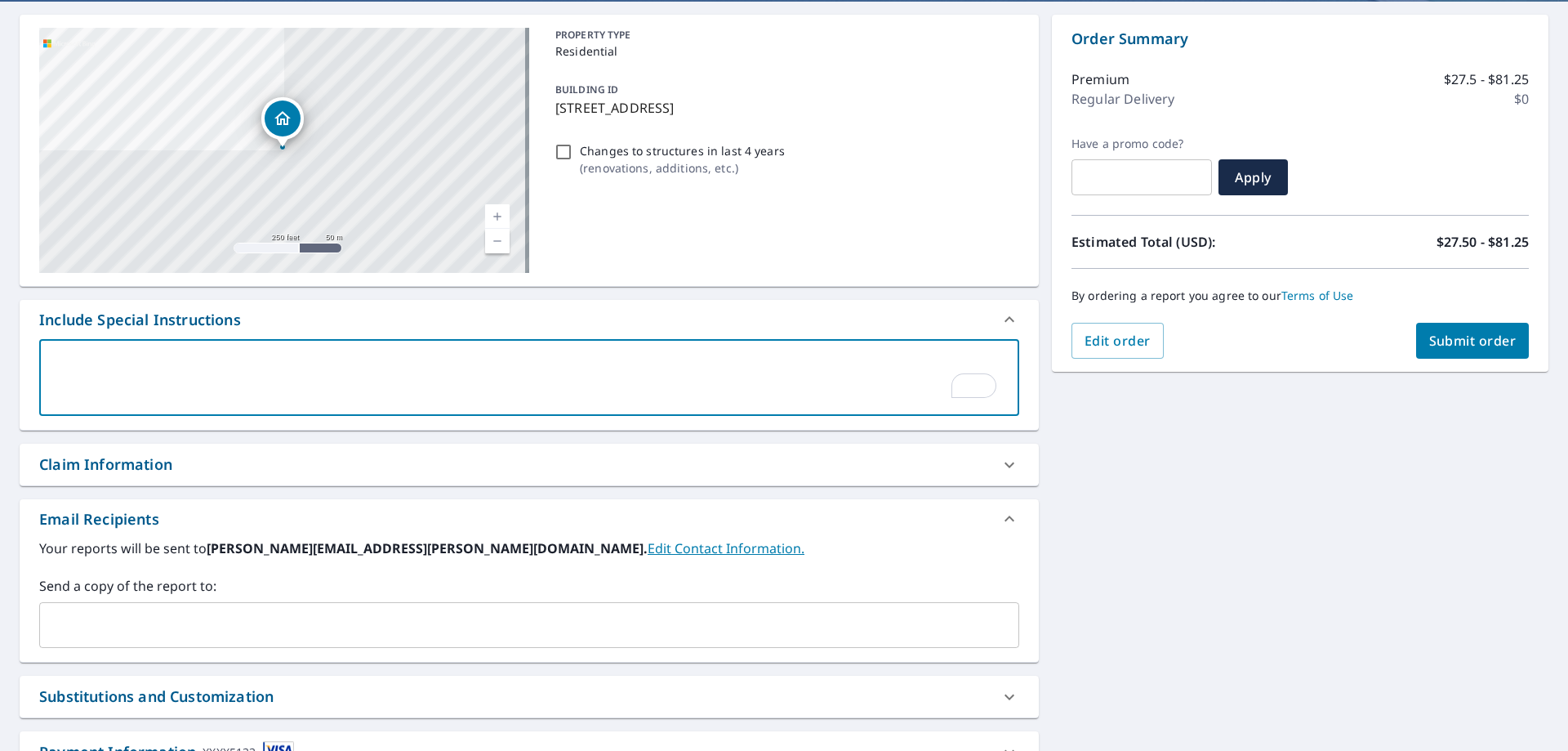
scroll to position [163, 0]
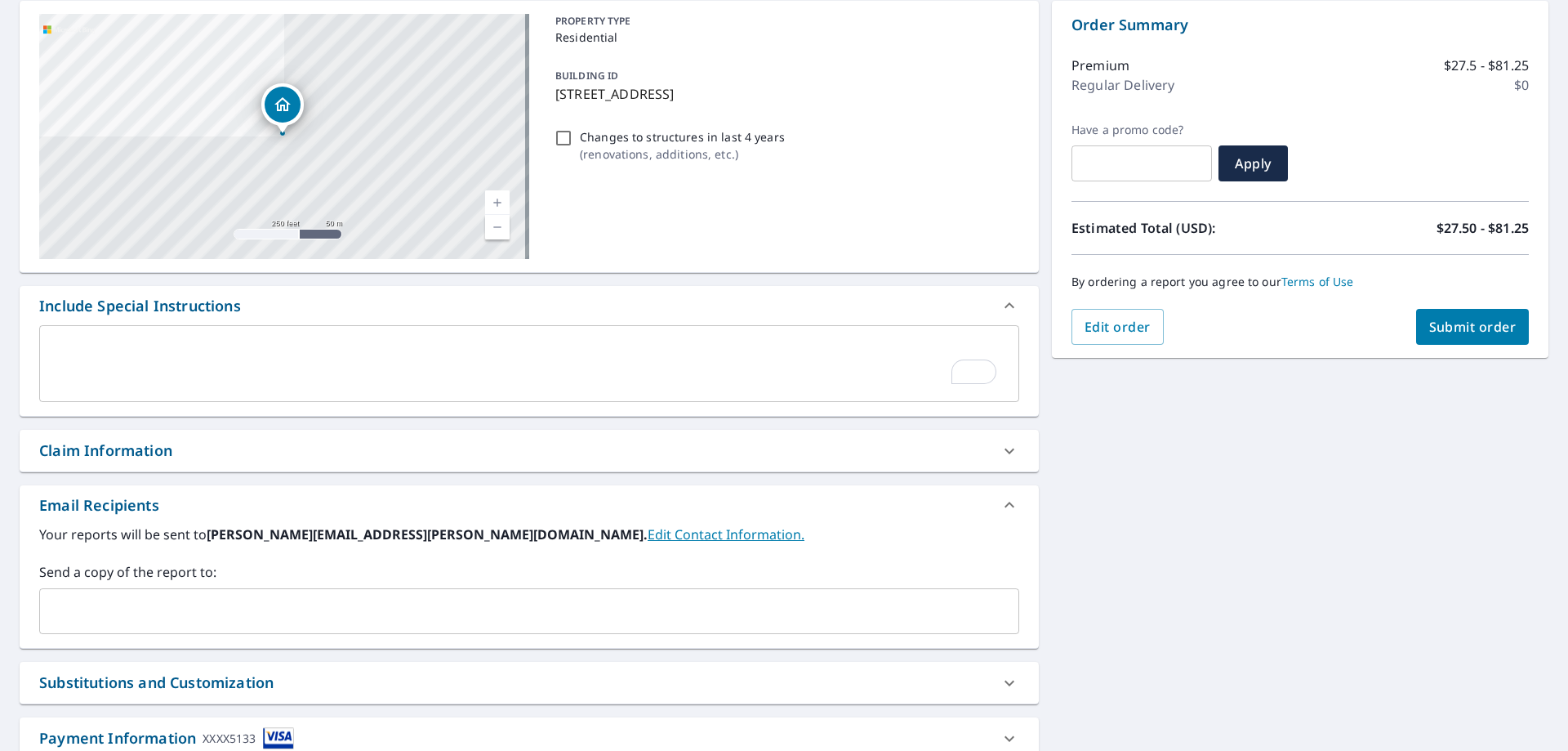
click at [10, 462] on div "94 Spinet St Asheville, NC 28806 Aerial Road A standard road map Aerial A detai…" at bounding box center [784, 405] width 1568 height 836
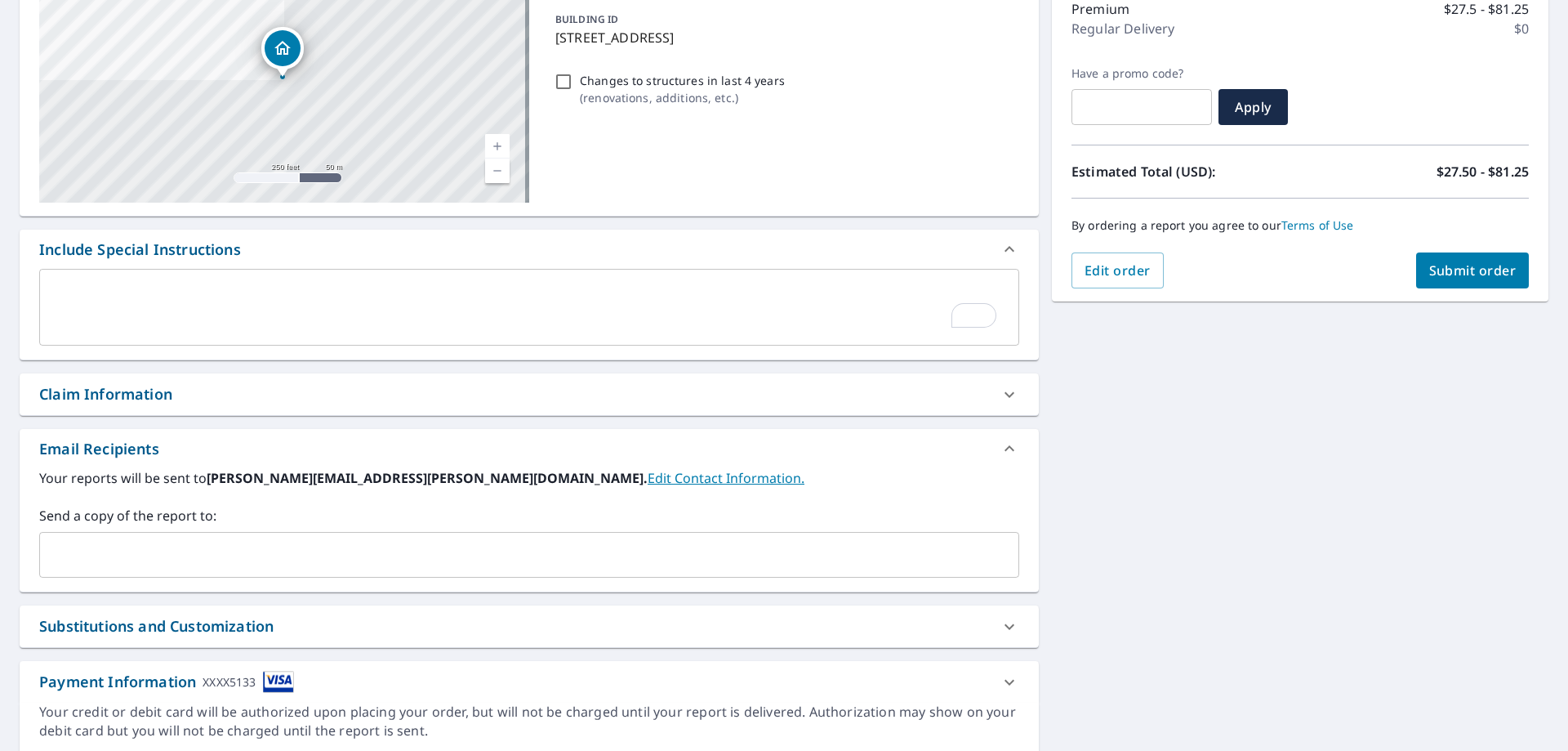
scroll to position [278, 0]
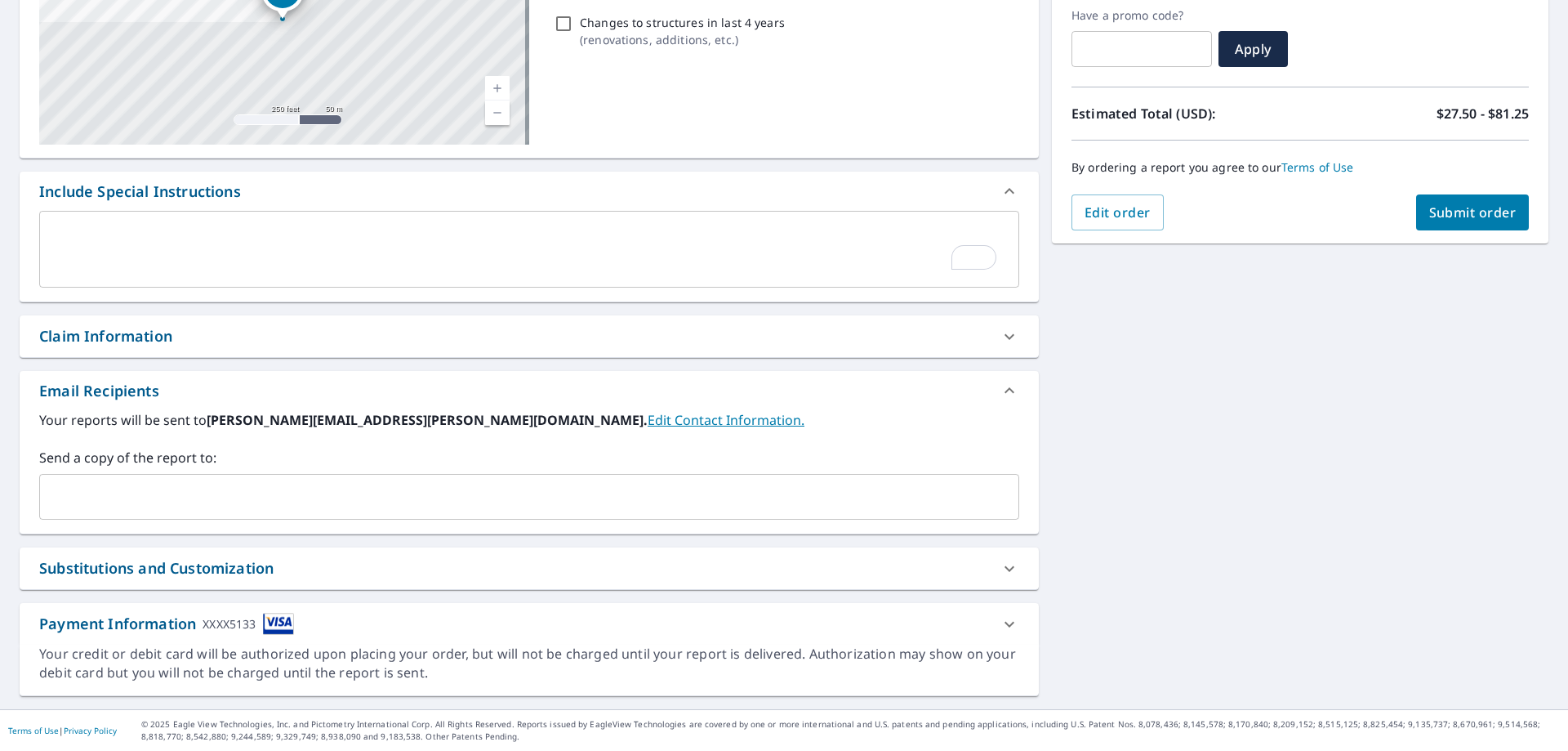
click at [96, 484] on input "text" at bounding box center [517, 496] width 941 height 31
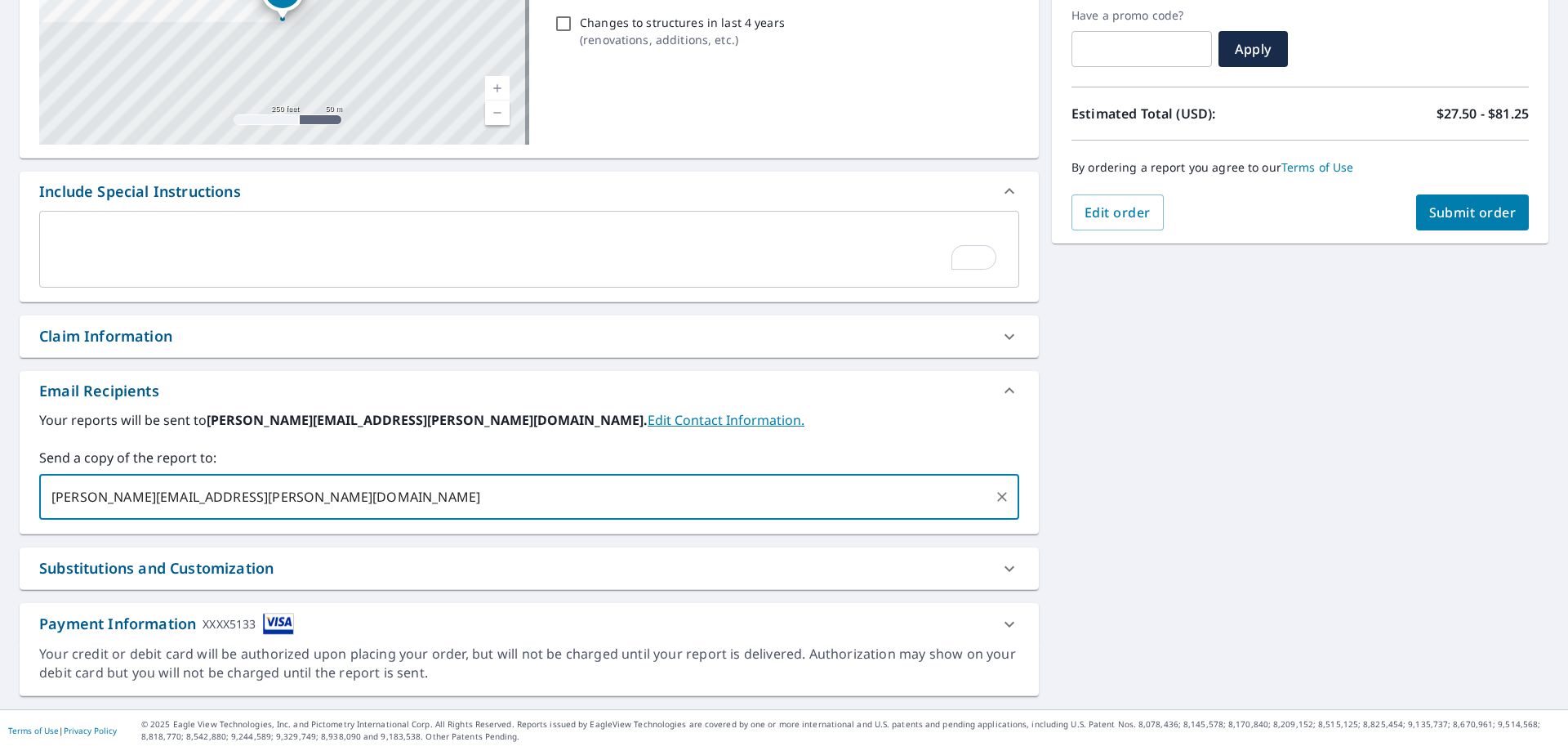
type input "nikki.ward@dswhomes.com"
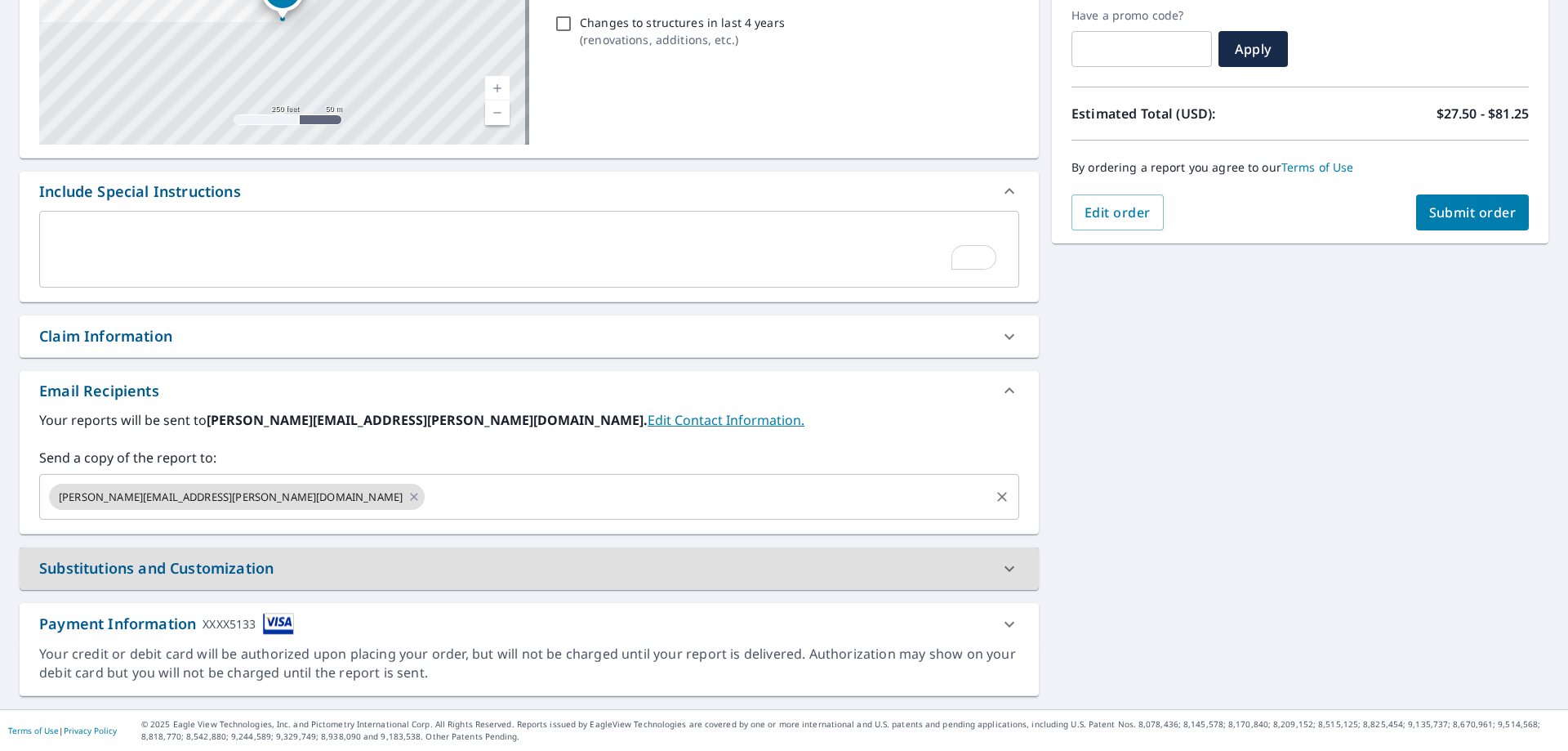
click at [427, 496] on input "text" at bounding box center [706, 496] width 560 height 31
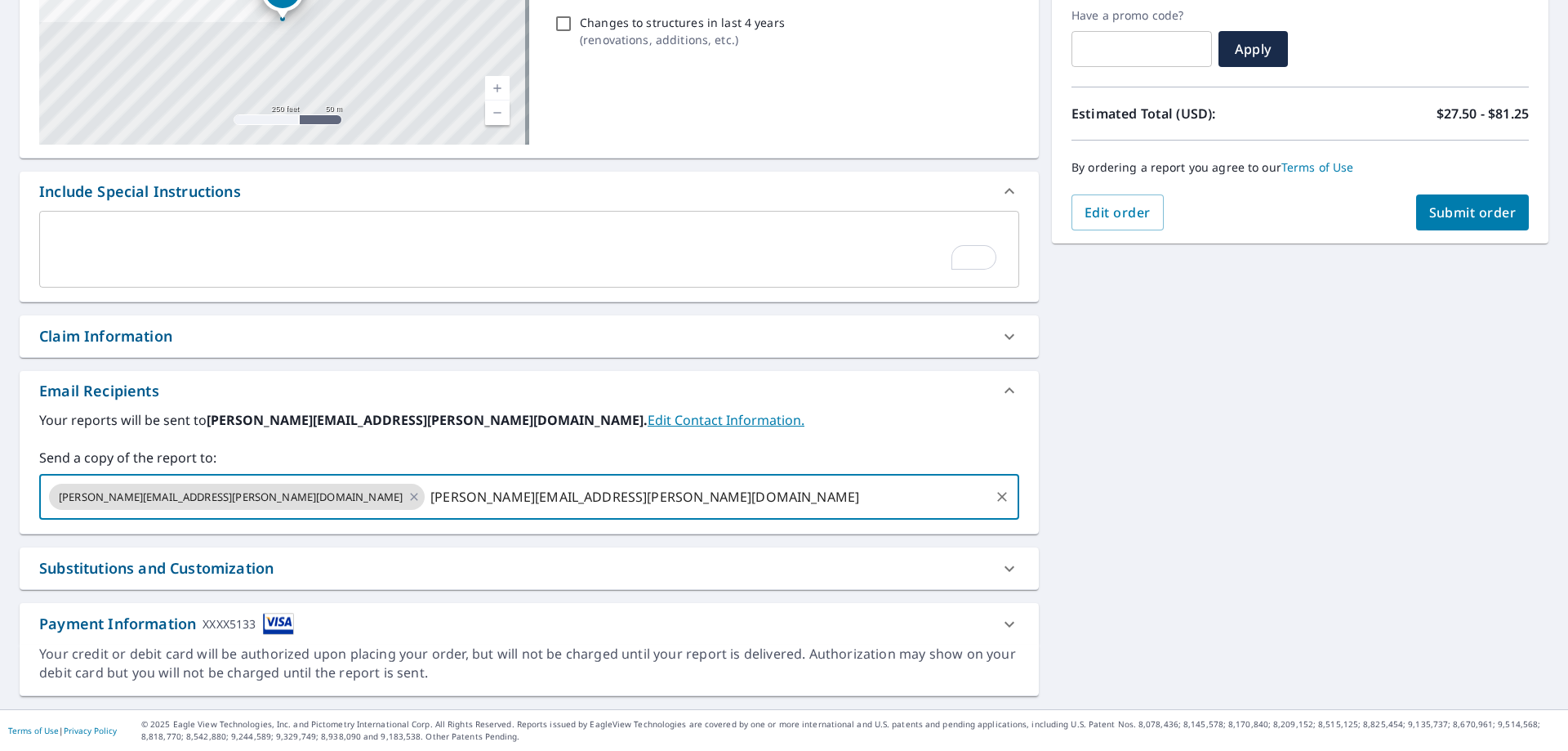
type input "eddie.ward@dswhomes.com"
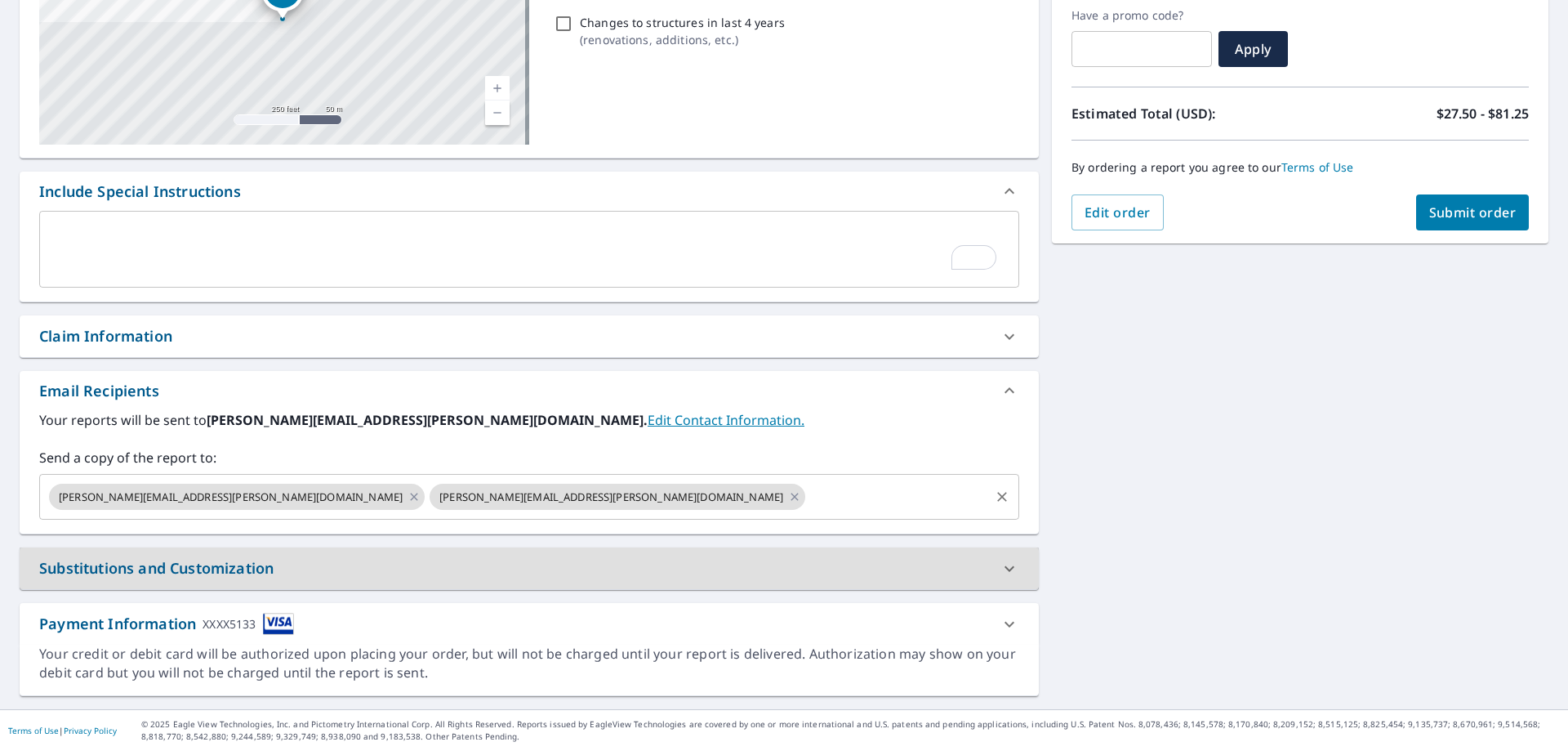
click at [452, 480] on div "nikki.ward@dswhomes.com eddie.ward@dswhomes.com ​" at bounding box center [529, 496] width 980 height 45
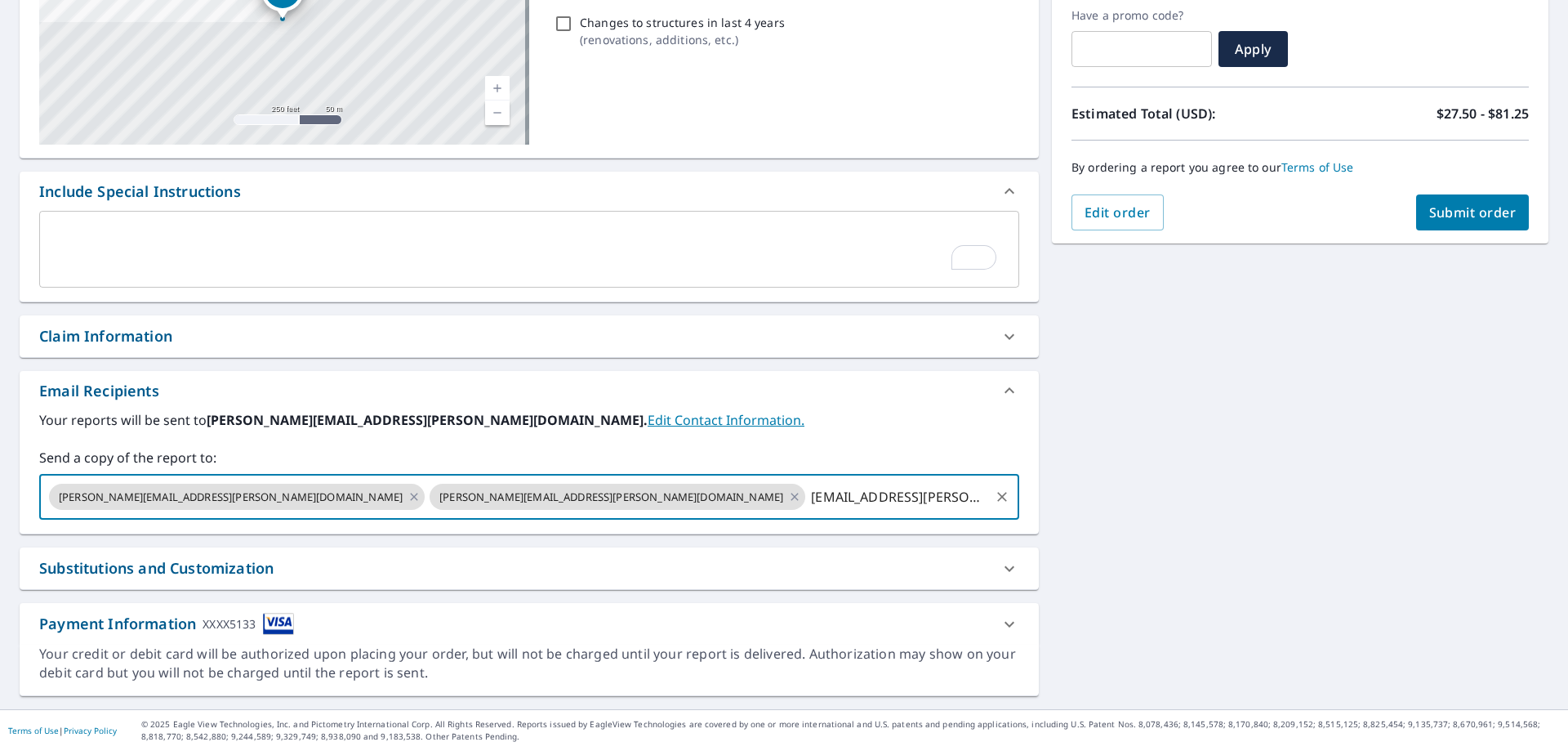
type input "devon.littlefield@dswhomes.com"
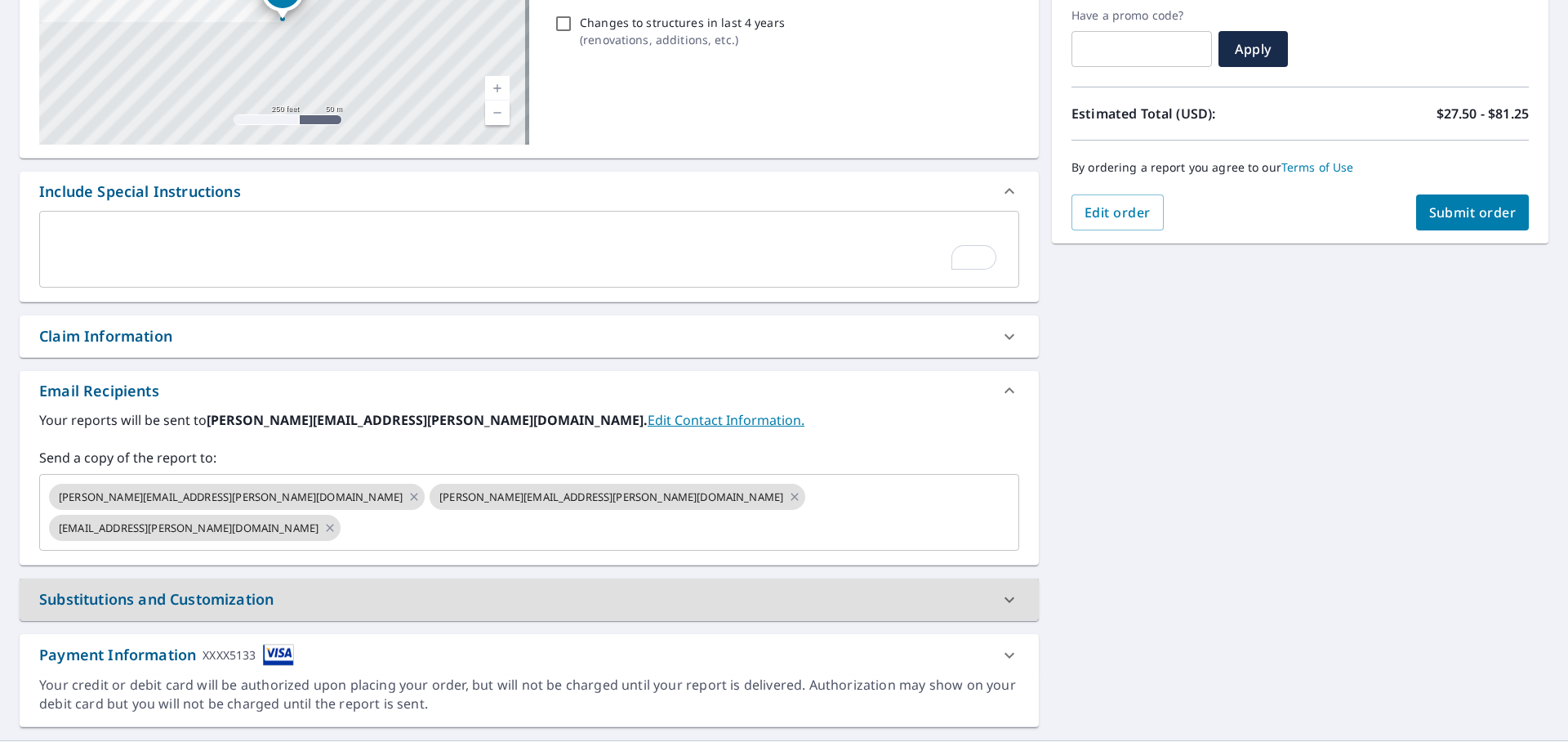
click at [1305, 376] on div "94 Spinet St Asheville, NC 28806 Aerial Road A standard road map Aerial A detai…" at bounding box center [784, 307] width 1568 height 867
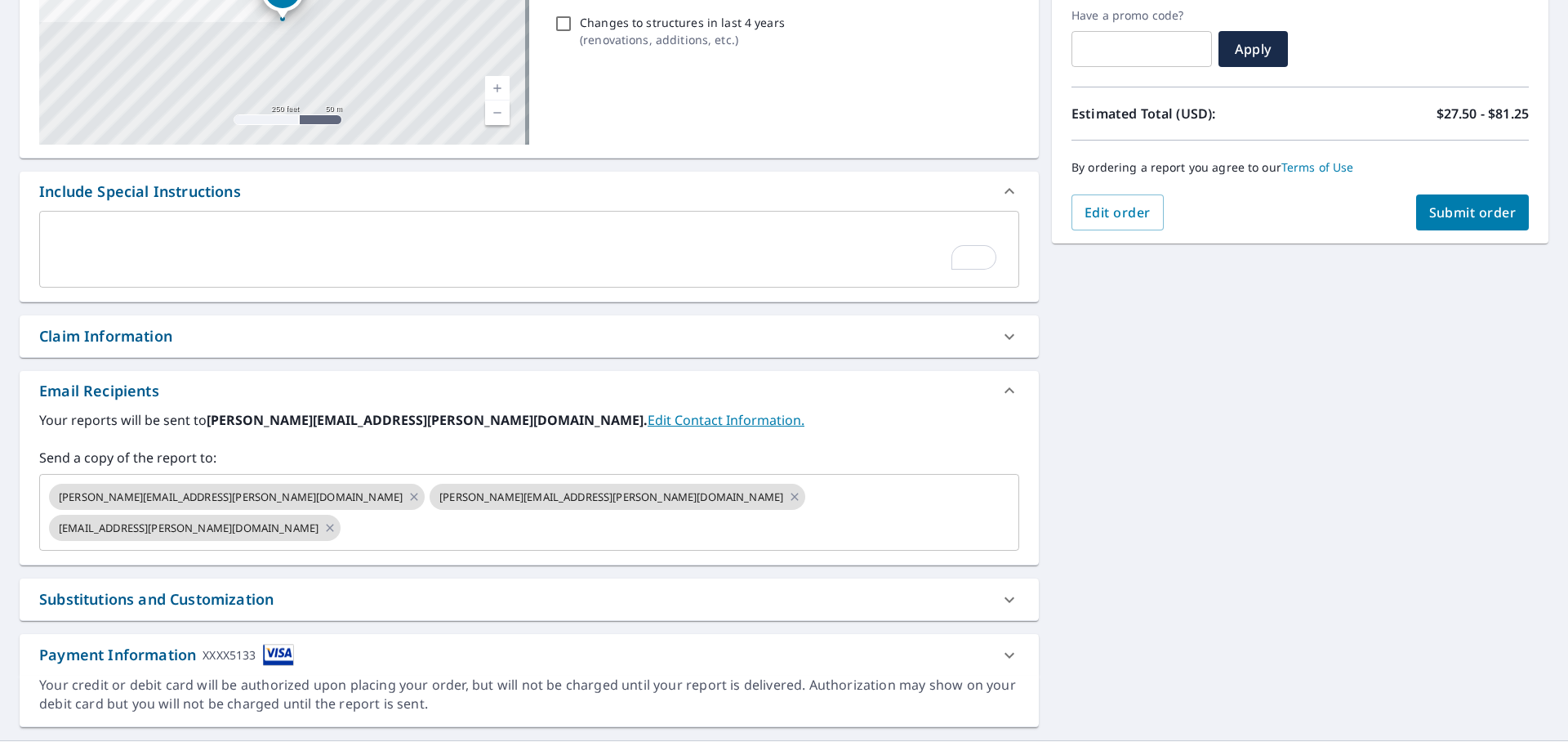
click at [373, 588] on div "Substitutions and Customization" at bounding box center [515, 599] width 950 height 22
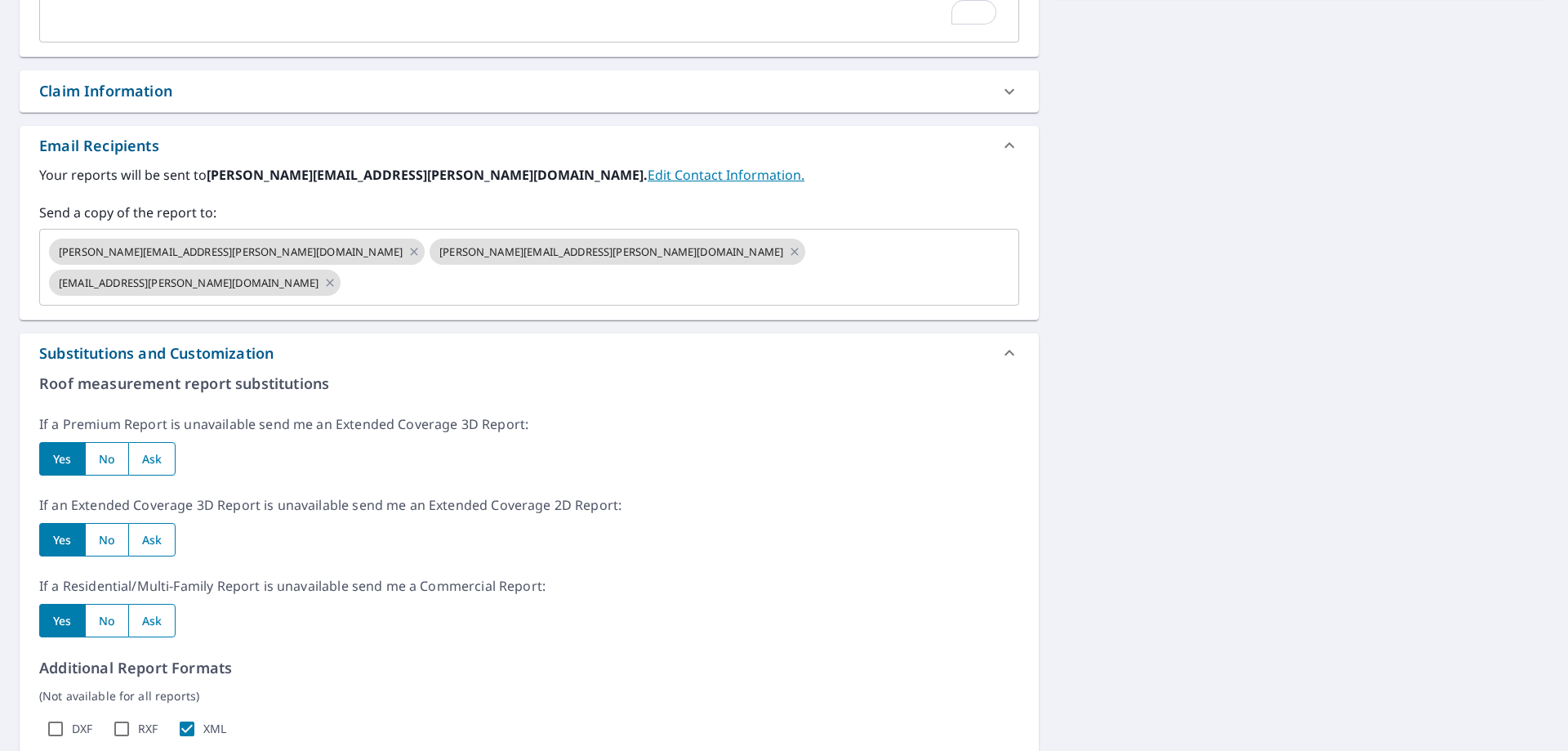
scroll to position [0, 0]
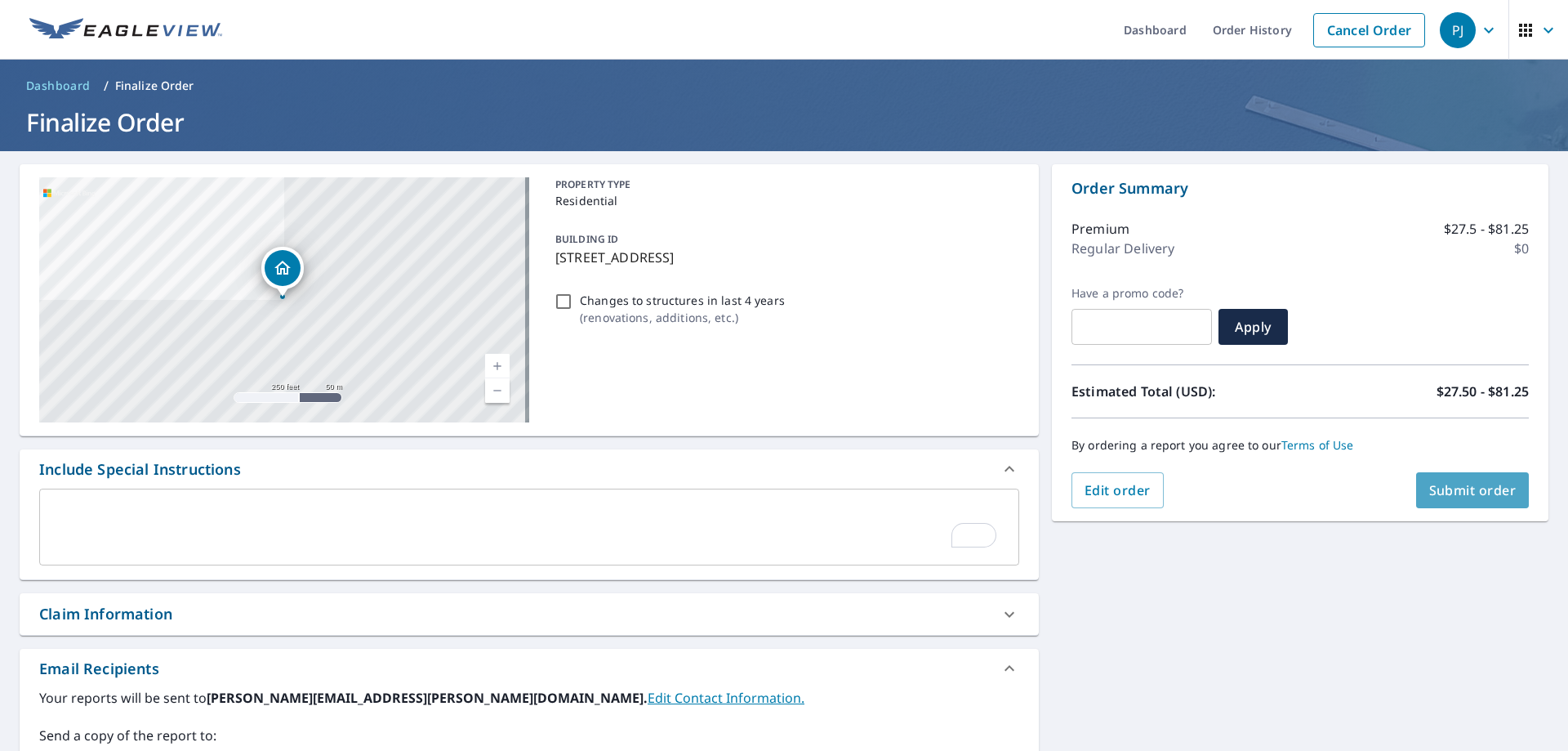
click at [1444, 491] on span "Submit order" at bounding box center [1473, 490] width 88 height 18
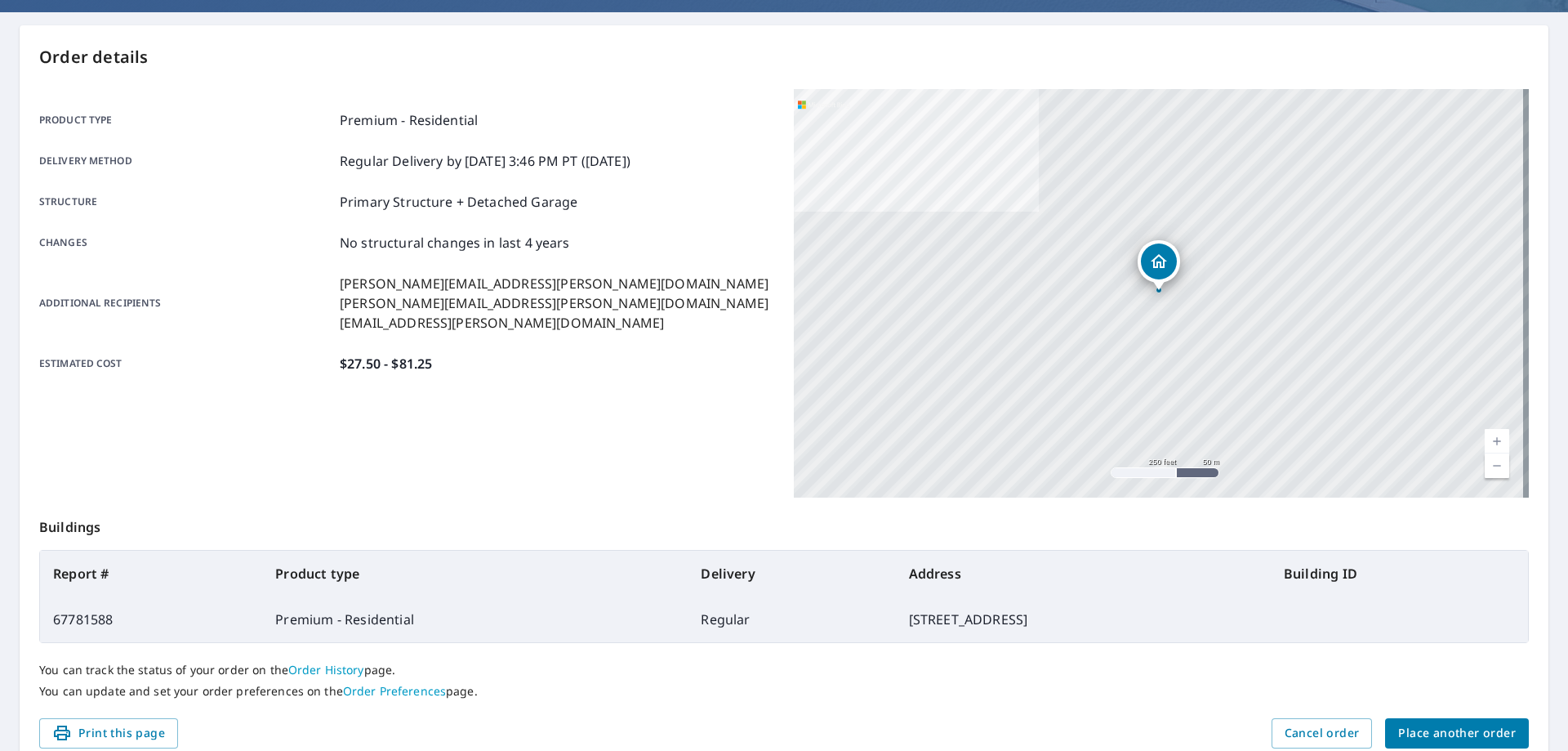
scroll to position [211, 0]
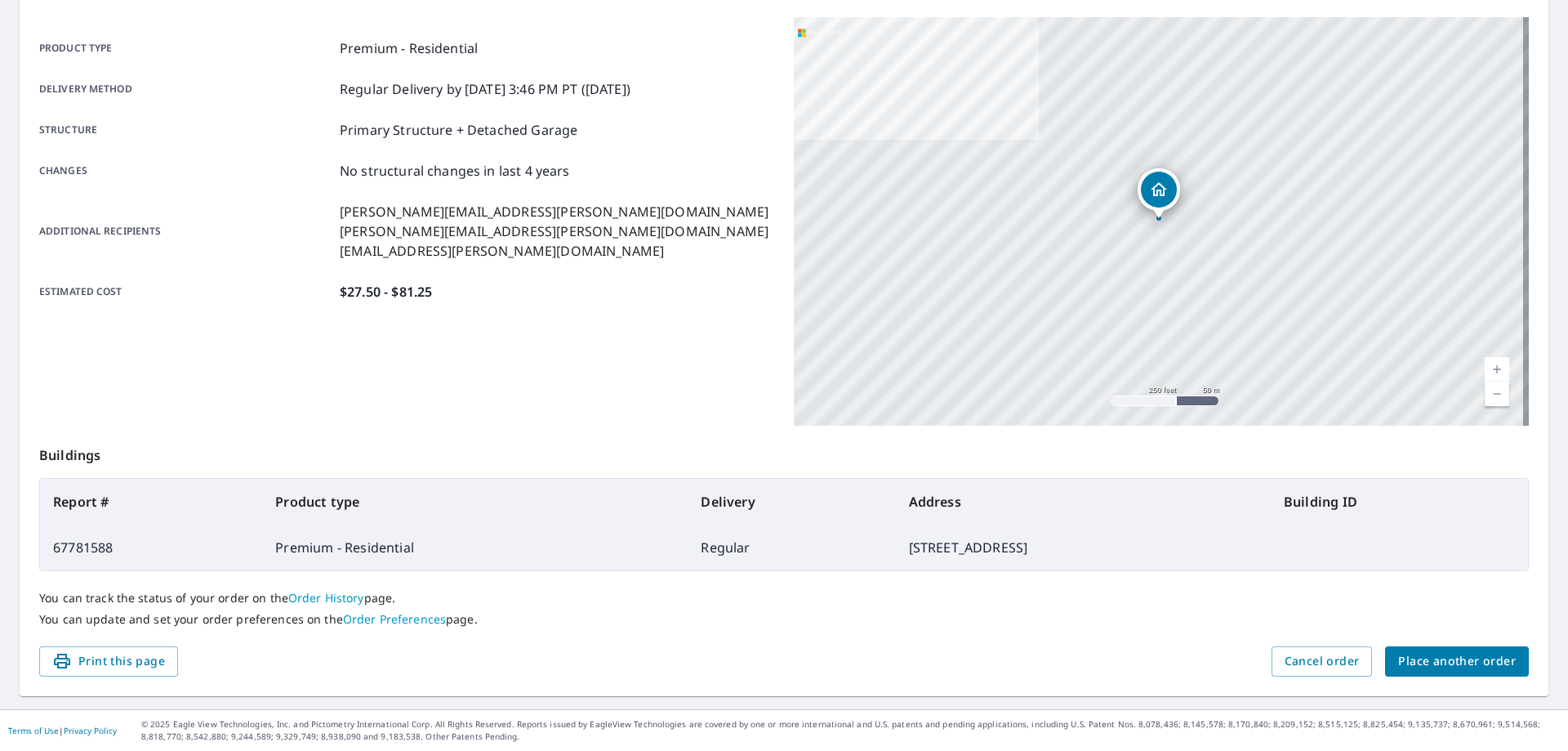
drag, startPoint x: 230, startPoint y: 273, endPoint x: 147, endPoint y: 403, distance: 154.2
click at [147, 403] on div "Product type Premium - Residential Delivery method Regular Delivery by 10/8/202…" at bounding box center [407, 222] width 735 height 409
click at [130, 650] on button "Print this page" at bounding box center [109, 660] width 139 height 30
